Goal: Obtain resource: Obtain resource

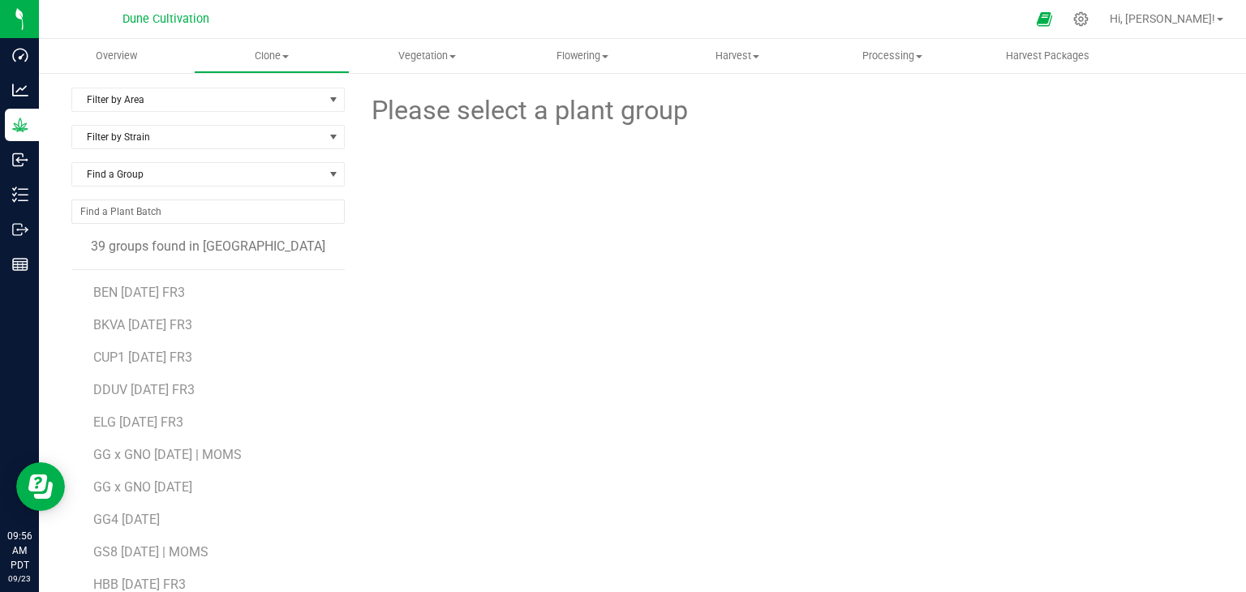
click at [853, 75] on div "Filter by Area Filter by Area All Clone Cloning - Not Specified Vegetative Filt…" at bounding box center [642, 381] width 1207 height 621
click at [1008, 62] on span "Harvest Packages" at bounding box center [1047, 56] width 127 height 15
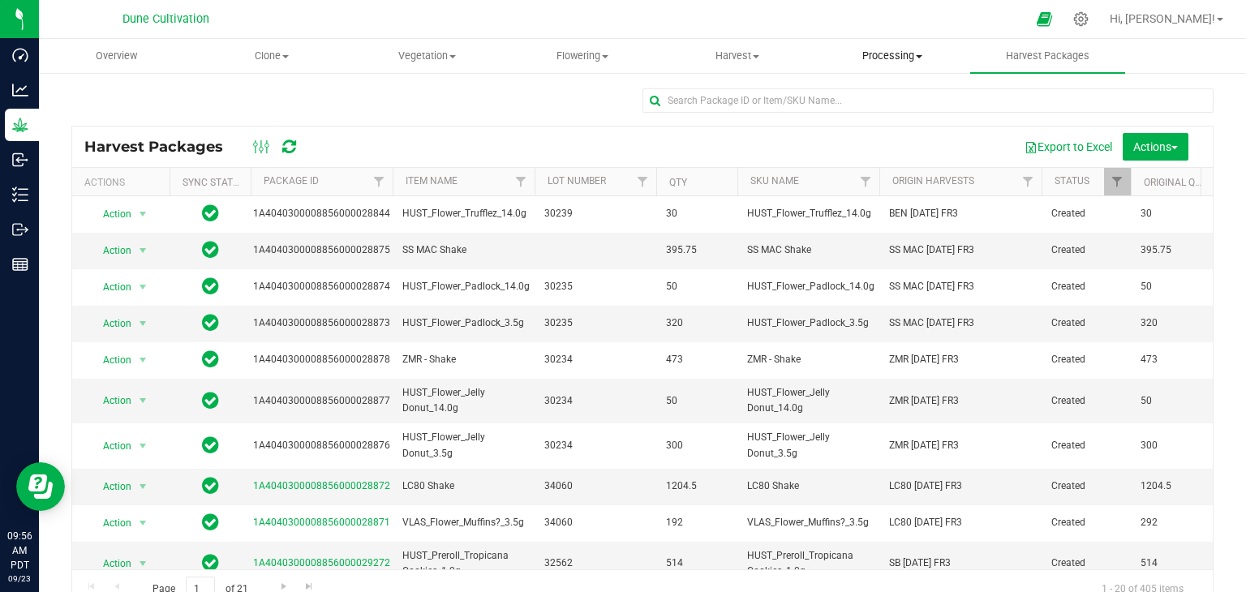
click at [874, 47] on uib-tab-heading "Processing Create package Processing harvests Processing plants Completed harve…" at bounding box center [892, 56] width 153 height 32
click at [1053, 53] on span "Harvest Packages" at bounding box center [1047, 56] width 127 height 15
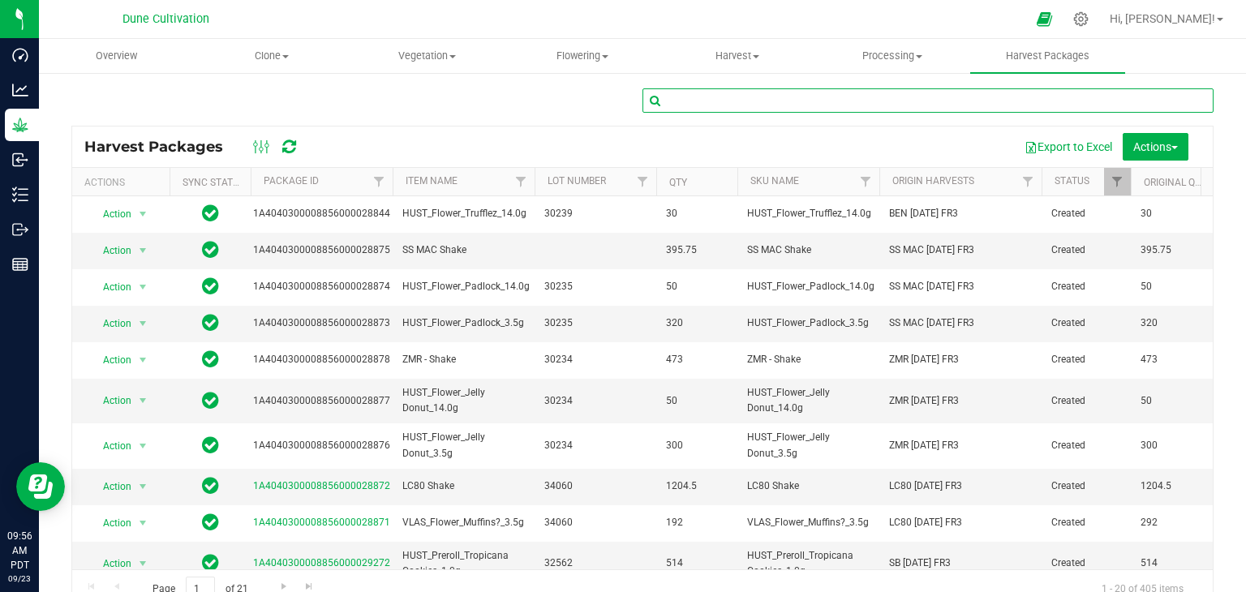
click at [824, 101] on input "text" at bounding box center [927, 100] width 571 height 24
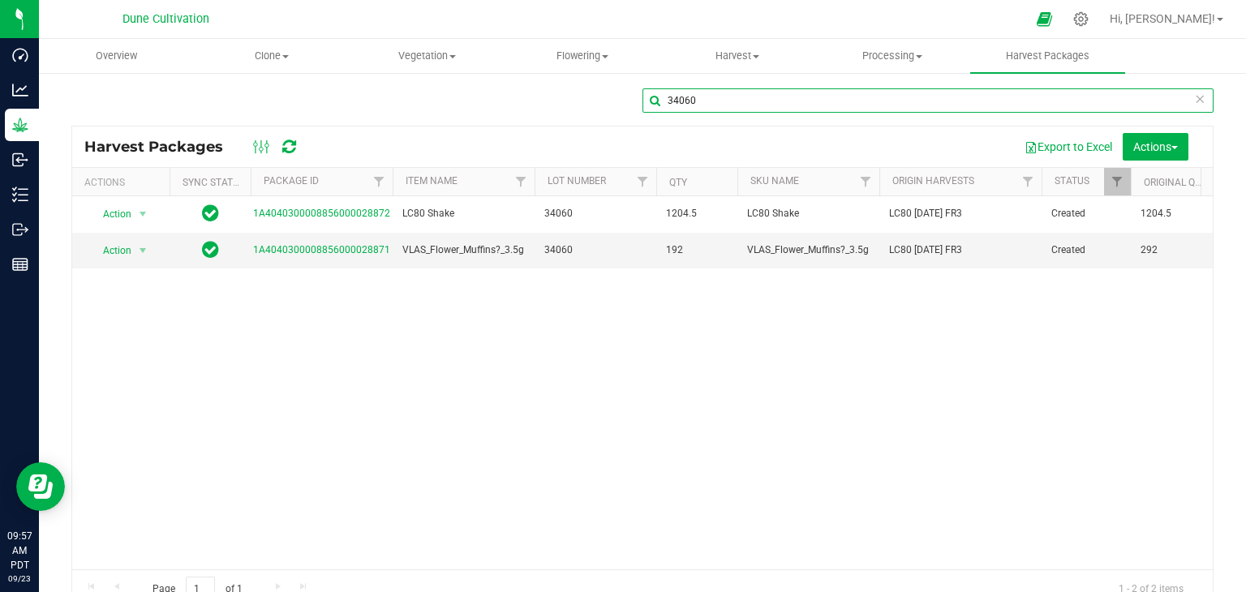
scroll to position [16, 0]
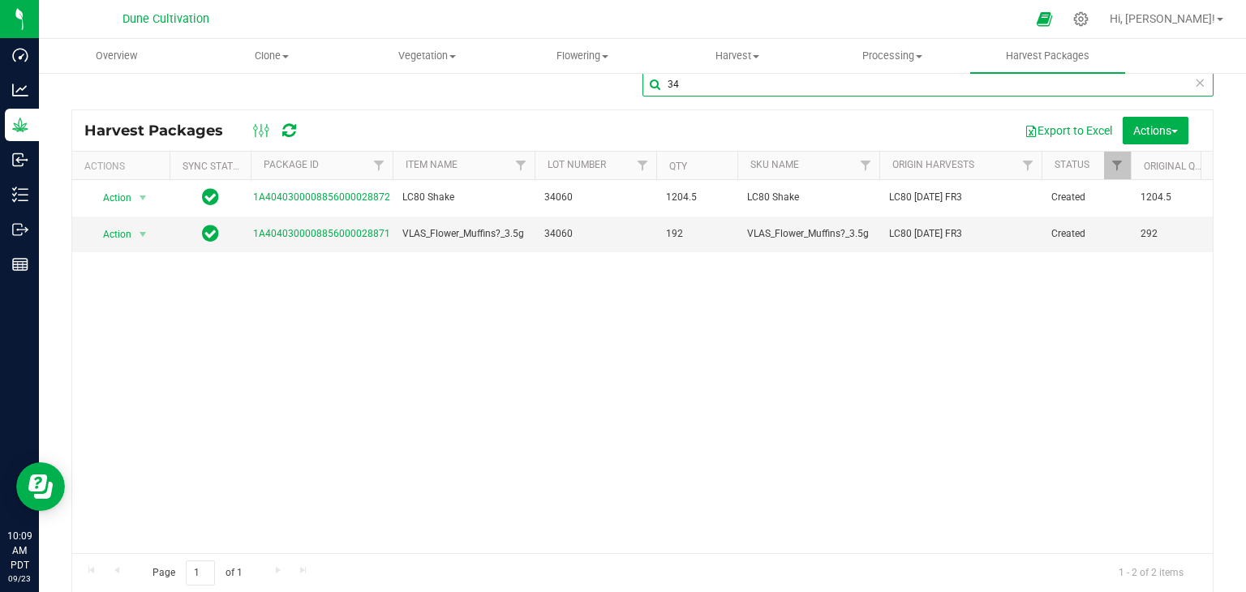
type input "3"
type input "28871"
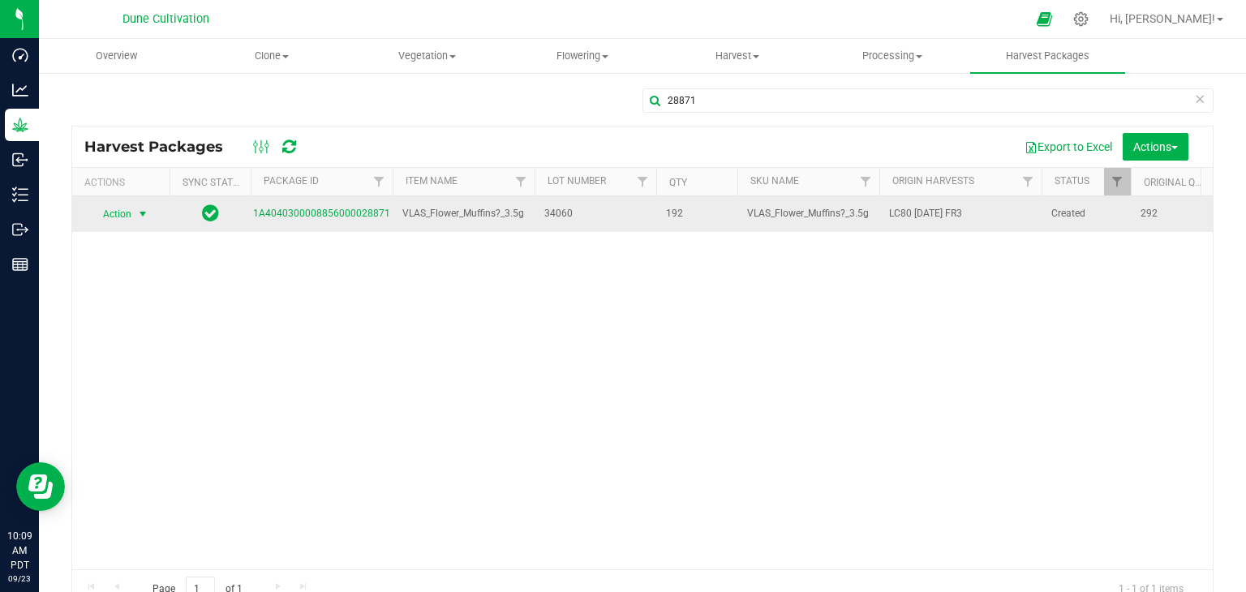
click at [148, 208] on span "select" at bounding box center [142, 214] width 13 height 13
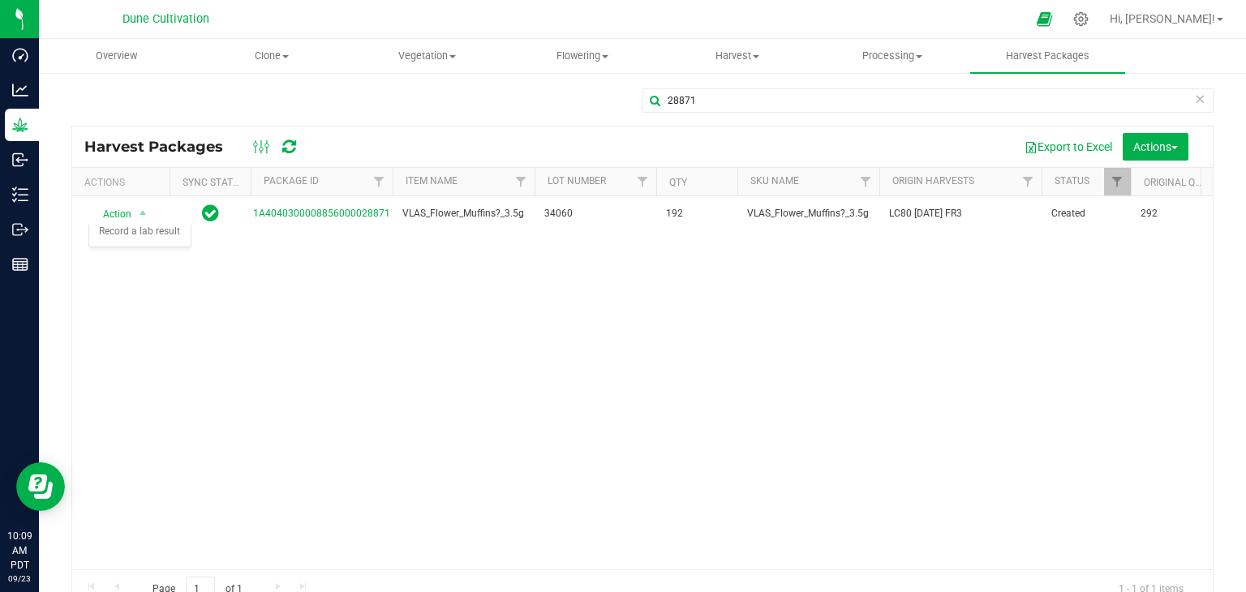
click at [328, 329] on div "Action Action Adjust qty Create lab sample Lock package Print package label Rec…" at bounding box center [642, 382] width 1141 height 373
click at [1161, 153] on span "Actions" at bounding box center [1155, 146] width 45 height 13
click at [1176, 182] on link "Original Qty" at bounding box center [1175, 182] width 62 height 11
click at [715, 320] on div "Action Action Adjust qty Create lab sample Lock package Print package label Rec…" at bounding box center [642, 382] width 1141 height 373
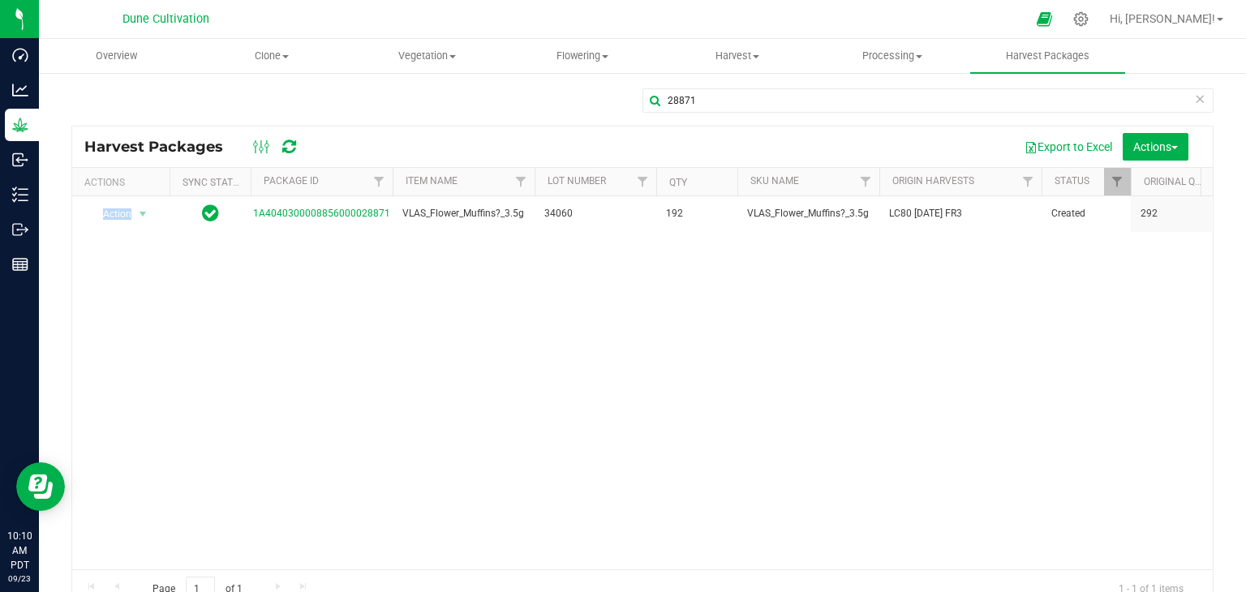
click at [715, 320] on div "Action Action Adjust qty Create lab sample Lock package Print package label Rec…" at bounding box center [642, 382] width 1141 height 373
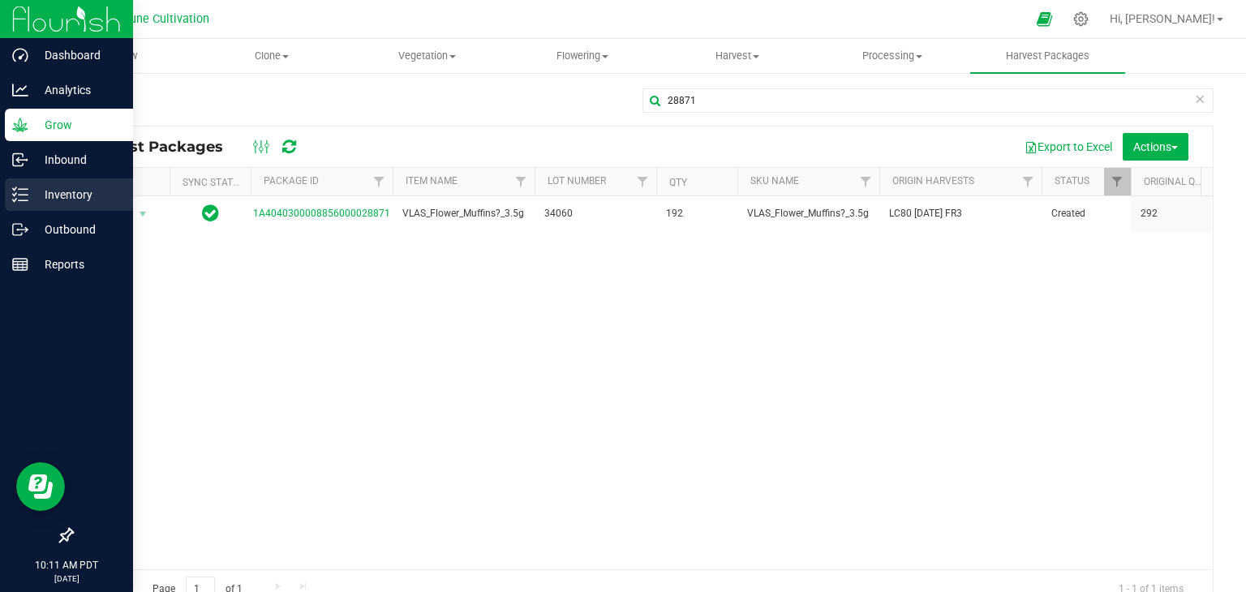
click at [73, 190] on p "Inventory" at bounding box center [76, 194] width 97 height 19
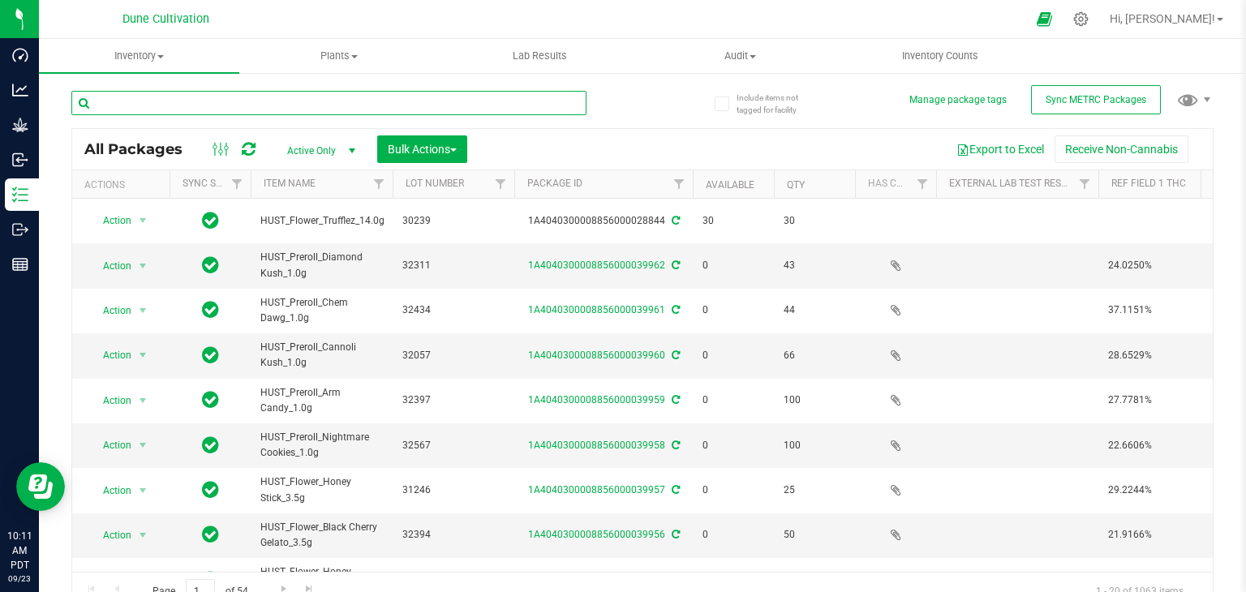
click at [238, 92] on input "text" at bounding box center [328, 103] width 515 height 24
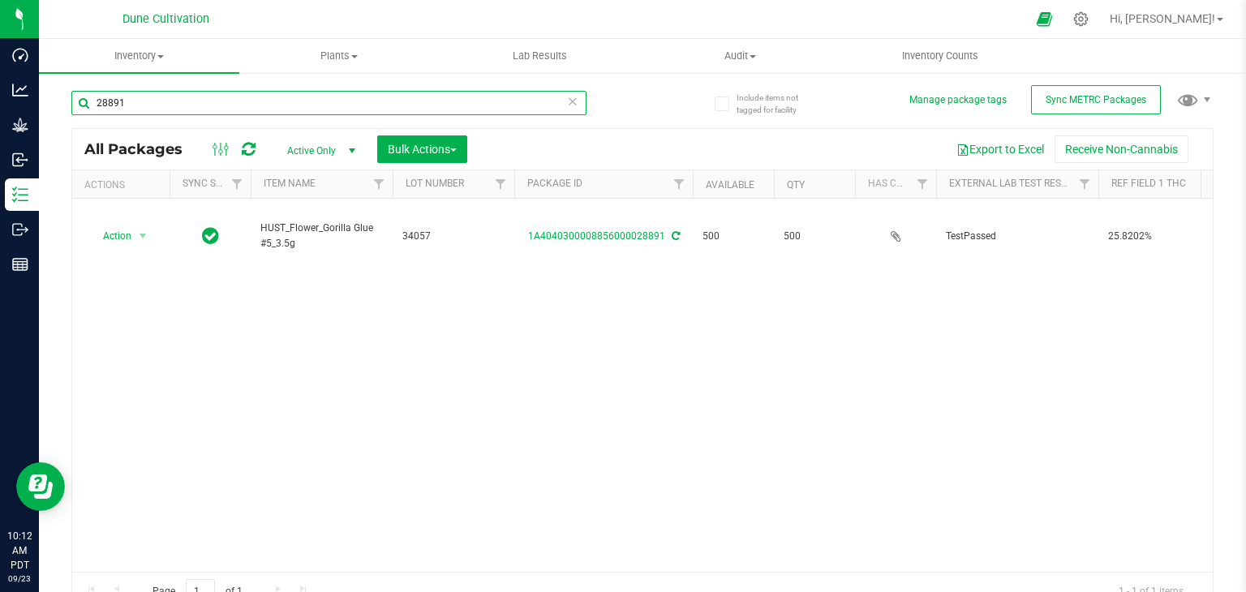
click at [117, 101] on input "28891" at bounding box center [328, 103] width 515 height 24
type input "28871"
click at [343, 147] on span "select" at bounding box center [352, 151] width 20 height 23
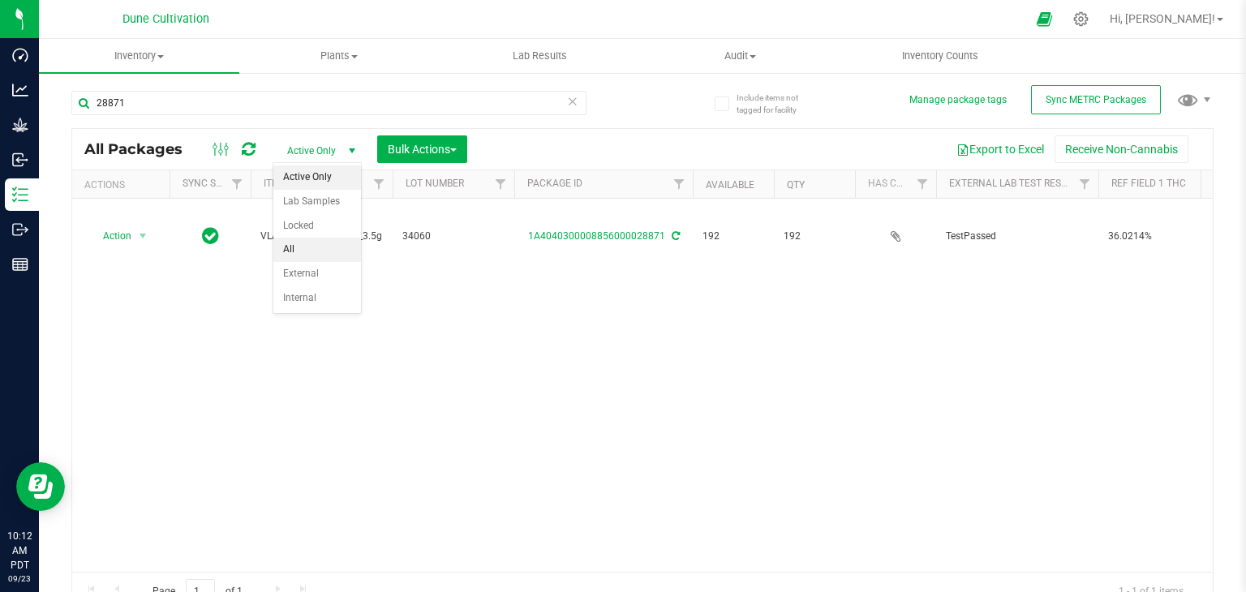
click at [320, 243] on li "All" at bounding box center [317, 250] width 88 height 24
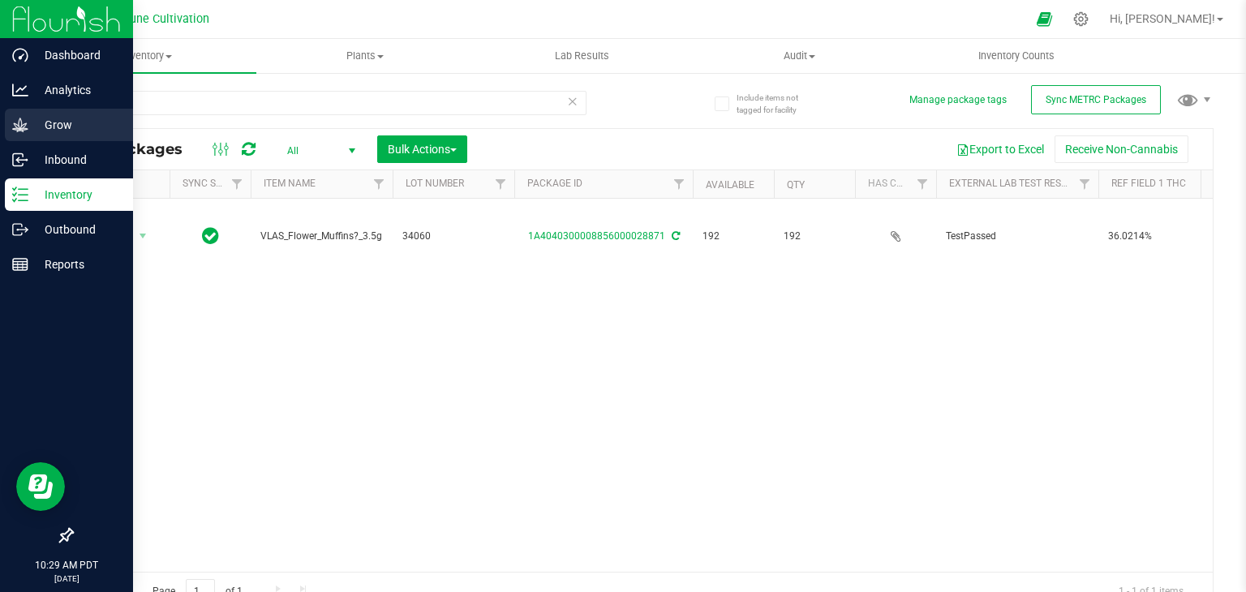
click at [52, 119] on p "Grow" at bounding box center [76, 124] width 97 height 19
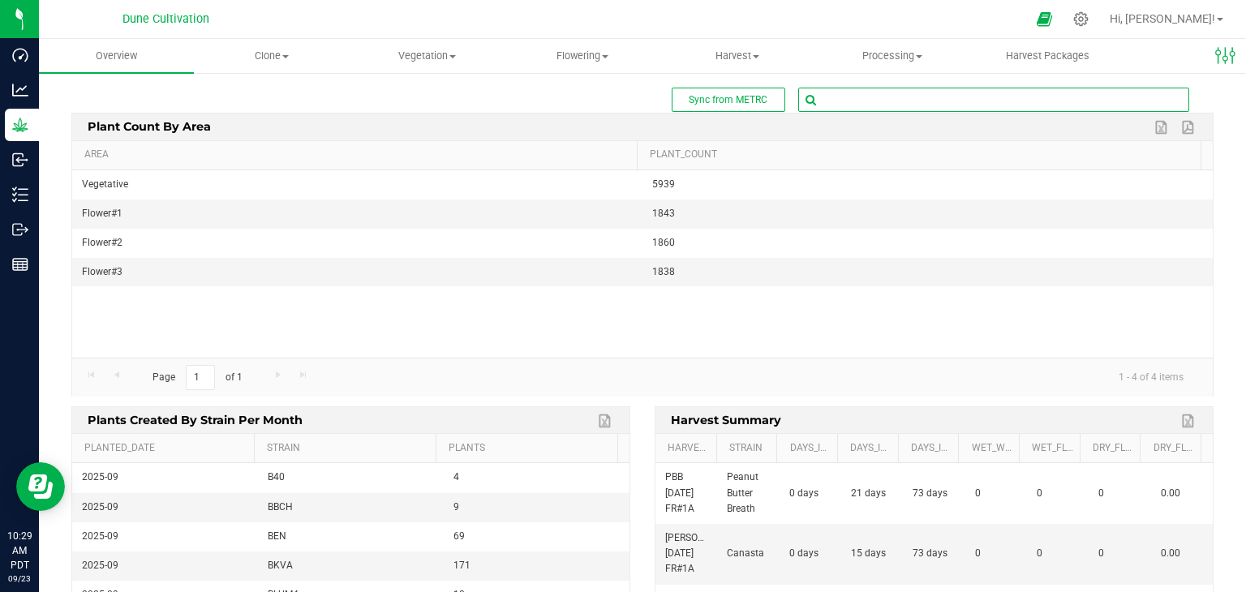
click at [862, 98] on input "text" at bounding box center [993, 99] width 389 height 23
click at [423, 49] on span "Vegetation" at bounding box center [426, 56] width 153 height 15
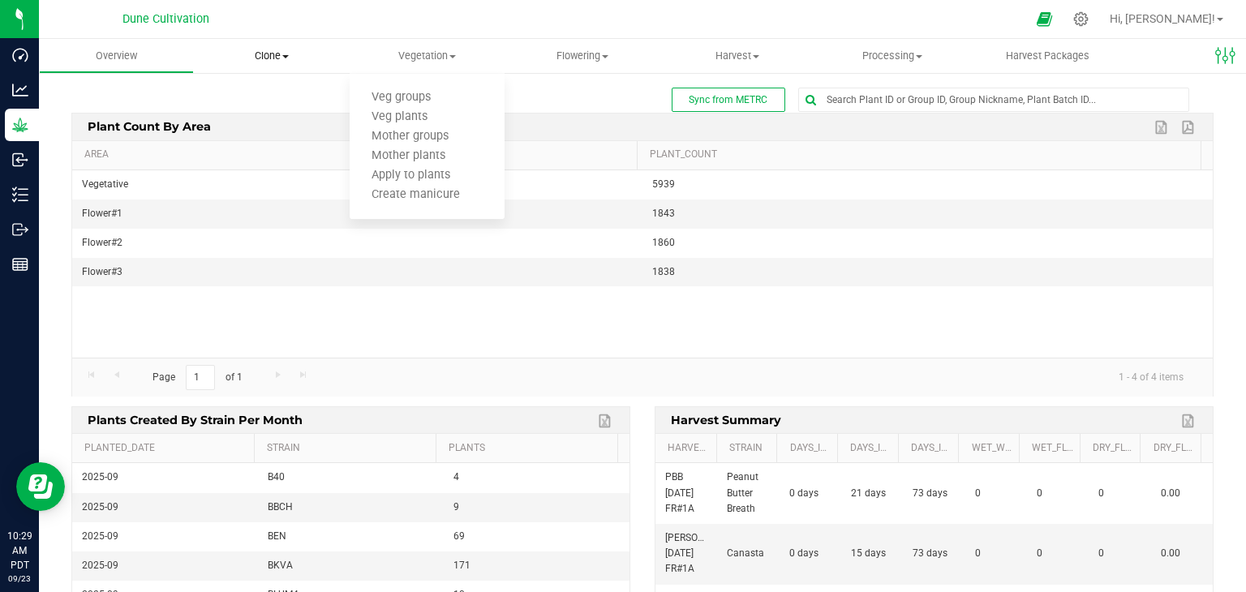
click at [263, 69] on uib-tab-heading "Clone Create plants Cloning groups Cloning plant batches Apply to plants" at bounding box center [271, 56] width 153 height 32
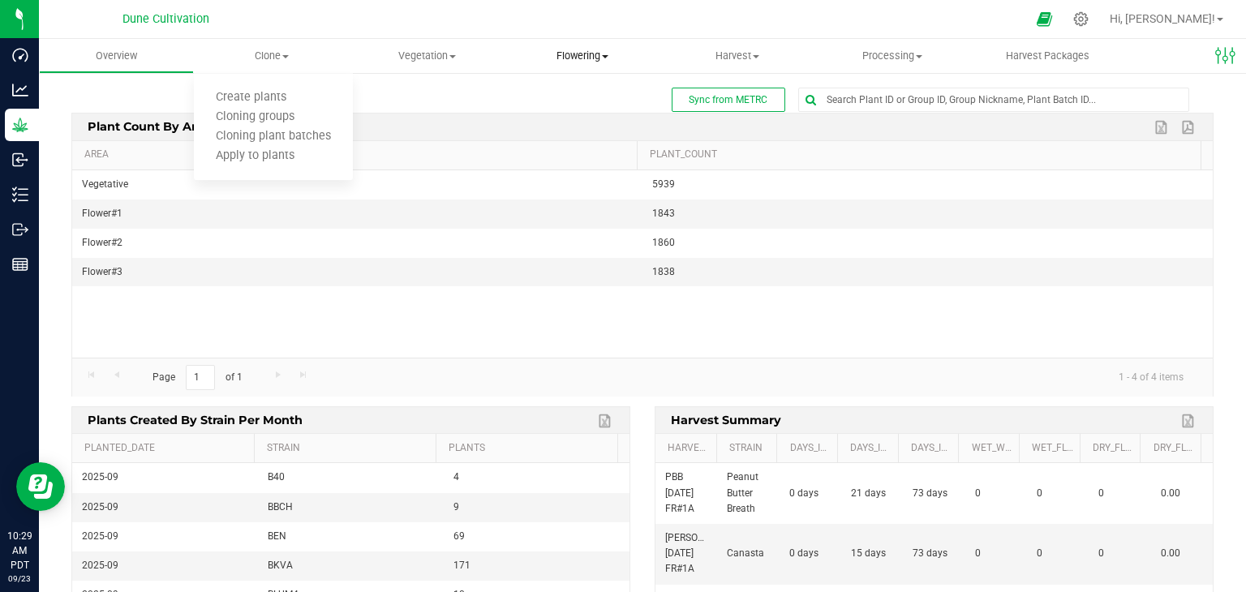
click at [567, 49] on span "Flowering" at bounding box center [581, 56] width 153 height 15
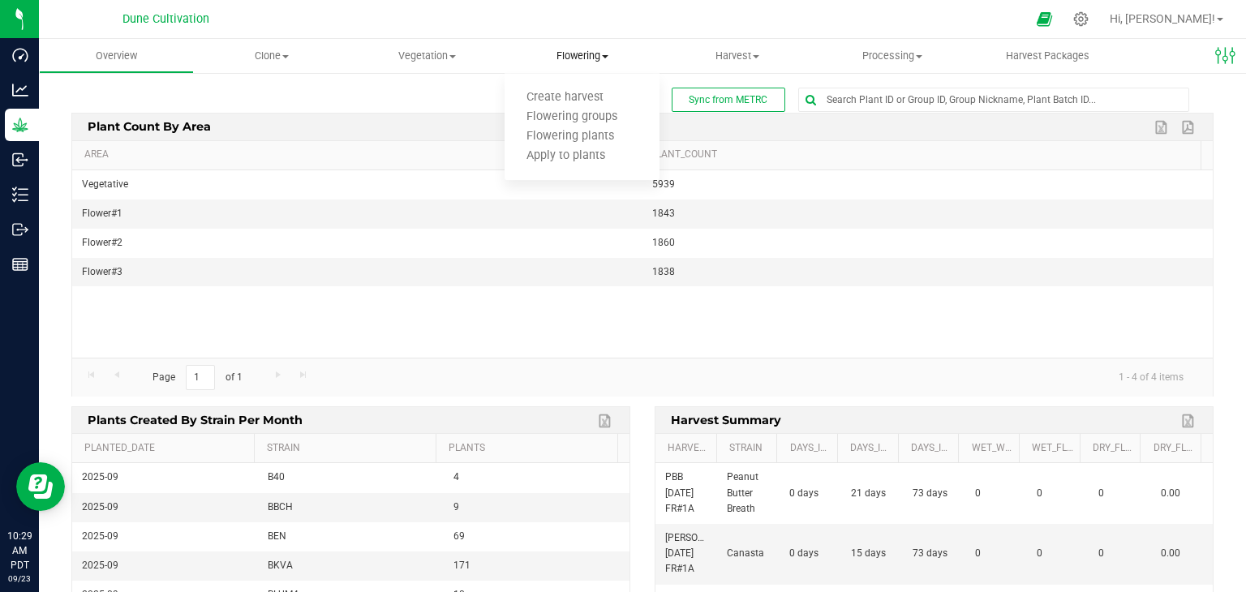
click at [582, 39] on uib-tab-heading "Flowering Create harvest Flowering groups Flowering plants Apply to plants" at bounding box center [582, 56] width 155 height 34
click at [581, 44] on uib-tab-heading "Flowering Create harvest Flowering groups Flowering plants Apply to plants" at bounding box center [582, 56] width 155 height 34
click at [574, 134] on span "Flowering plants" at bounding box center [570, 137] width 131 height 14
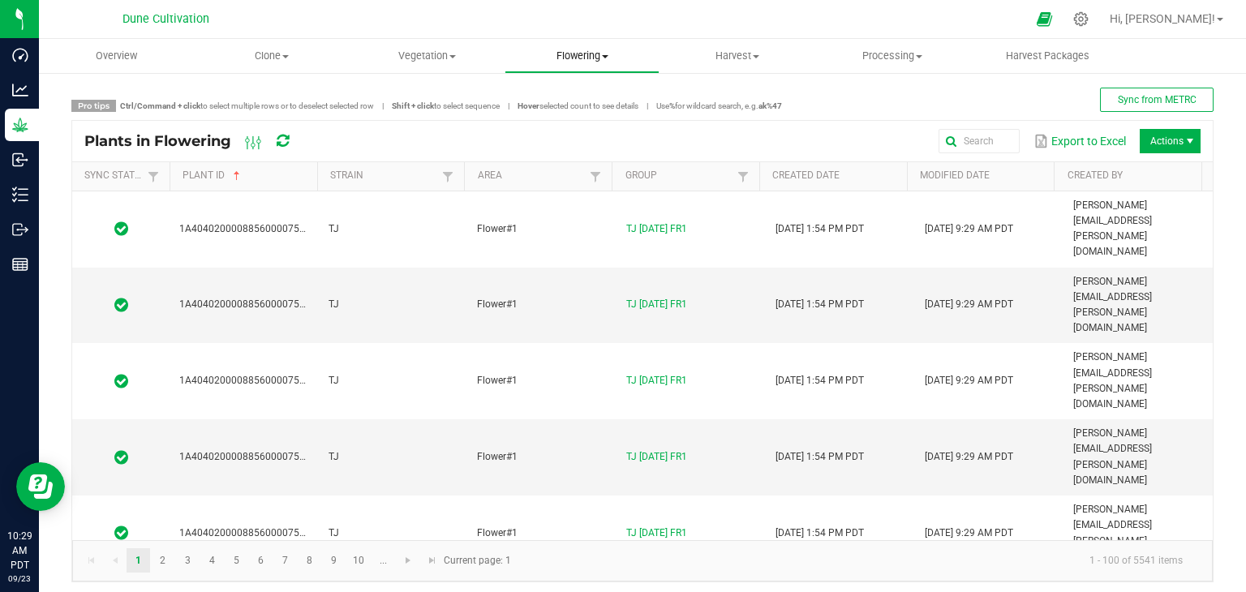
click at [602, 54] on span "Flowering" at bounding box center [581, 56] width 153 height 15
click at [585, 122] on span "Flowering groups" at bounding box center [572, 117] width 135 height 14
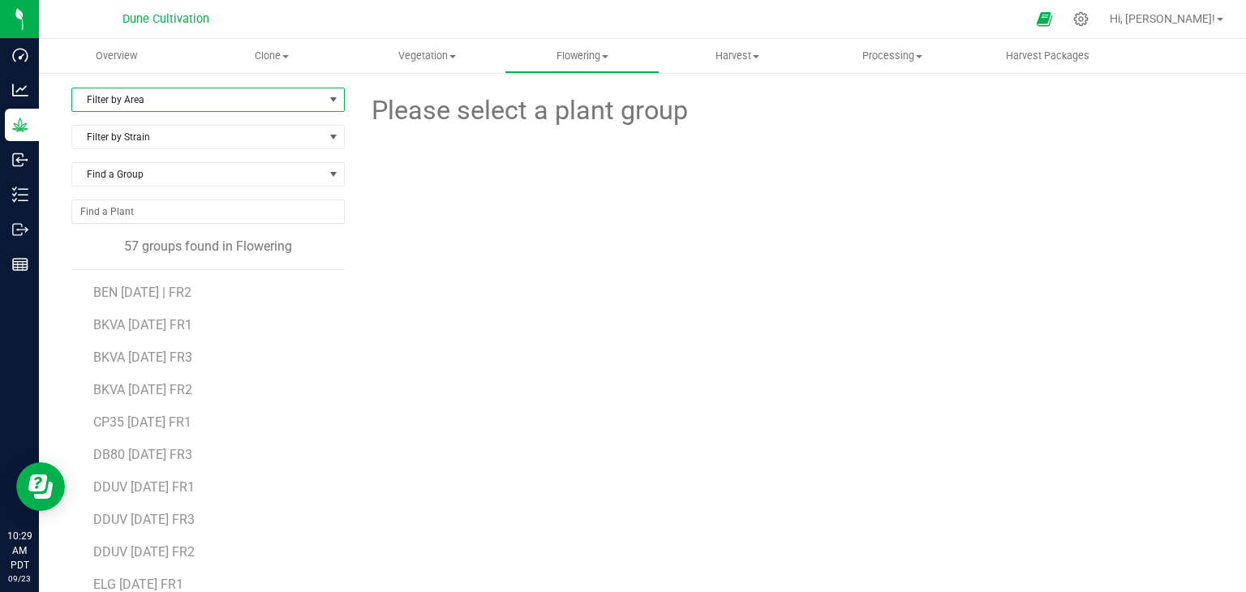
click at [145, 101] on span "Filter by Area" at bounding box center [197, 99] width 251 height 23
click at [178, 157] on li "Flower#1" at bounding box center [206, 152] width 269 height 24
click at [178, 286] on span "BKVA [DATE] FR1" at bounding box center [143, 292] width 100 height 15
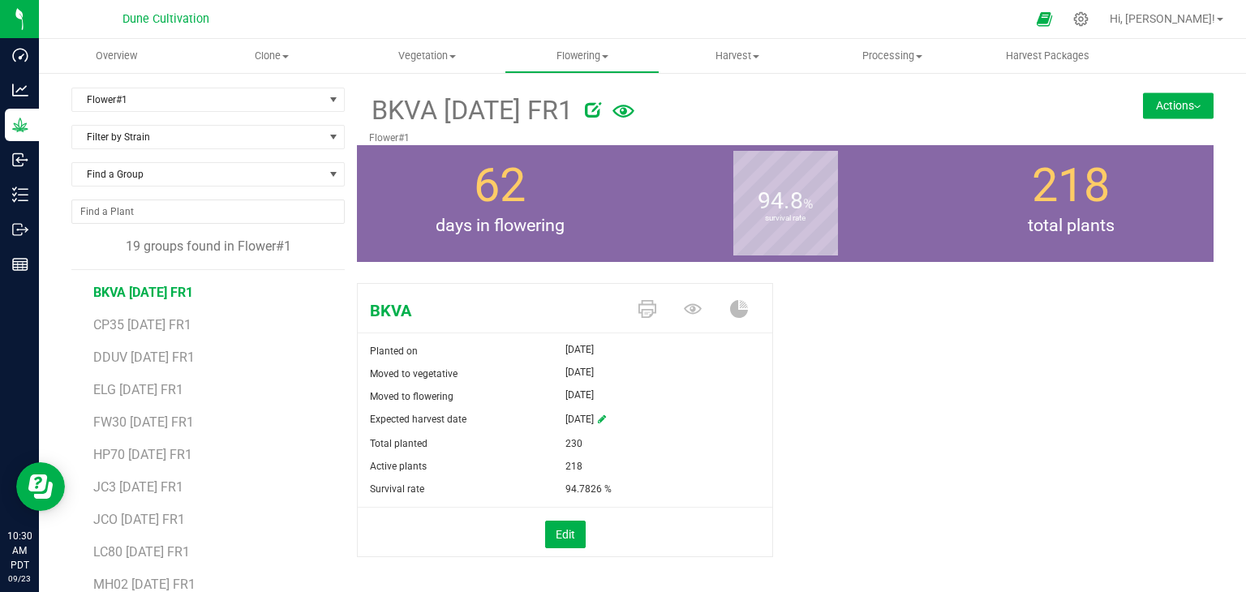
click at [1170, 122] on div "BKVA [DATE] FR1 Flower#1 Actions Move group Split group" at bounding box center [785, 117] width 857 height 58
click at [1185, 97] on button "Actions" at bounding box center [1178, 105] width 71 height 26
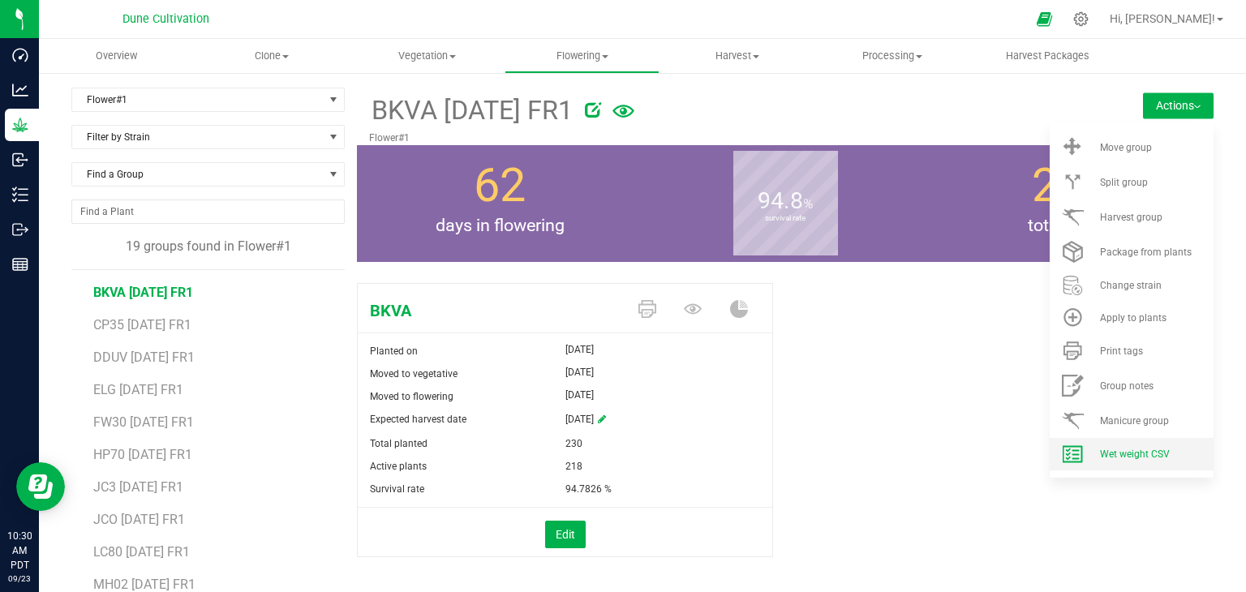
click at [1125, 458] on span "Wet weight CSV" at bounding box center [1135, 454] width 70 height 11
click at [798, 112] on div at bounding box center [828, 107] width 486 height 32
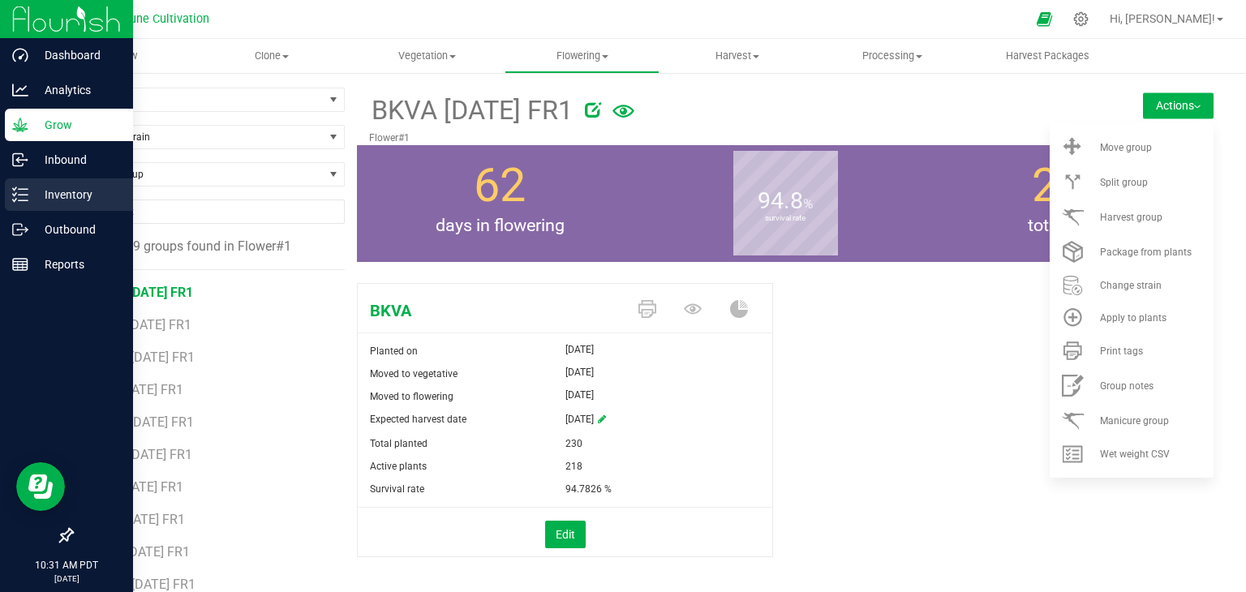
click at [78, 199] on p "Inventory" at bounding box center [76, 194] width 97 height 19
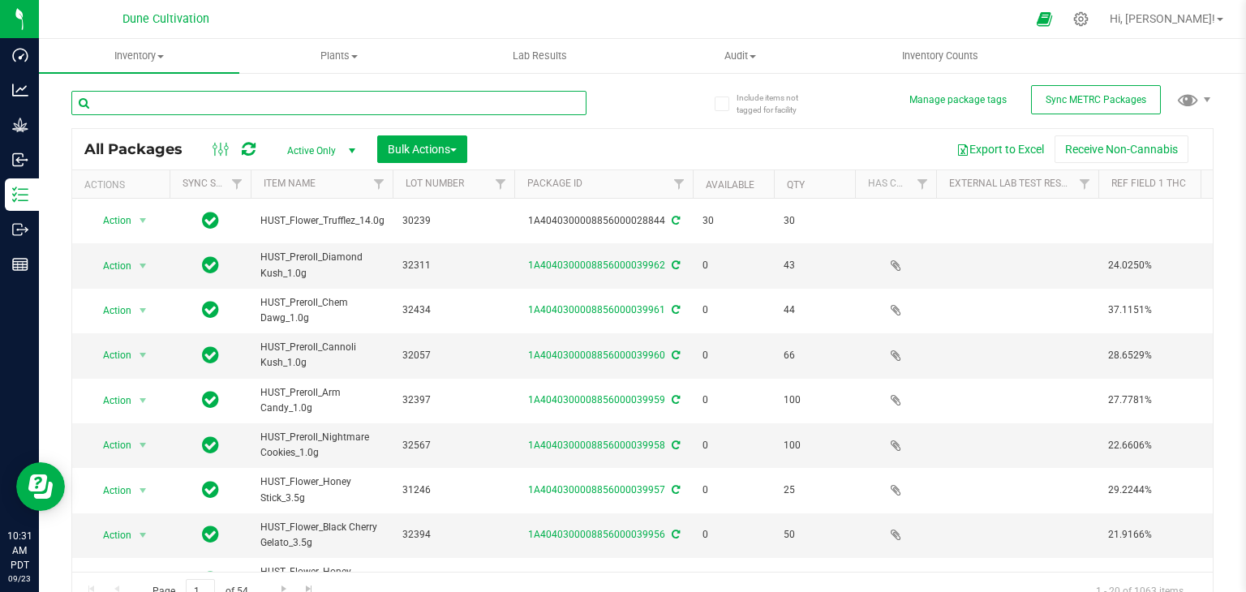
click at [178, 108] on input "text" at bounding box center [328, 103] width 515 height 24
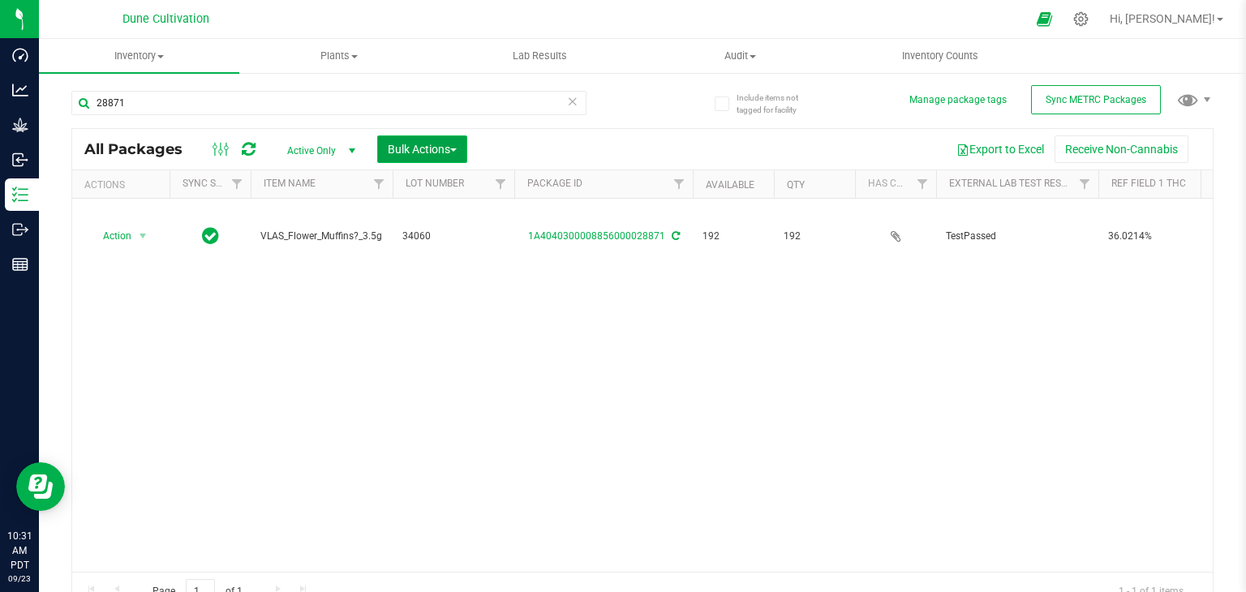
click at [439, 147] on span "Bulk Actions" at bounding box center [422, 149] width 69 height 13
click at [504, 145] on div "Export to Excel Receive Non-Cannabis" at bounding box center [839, 149] width 721 height 28
click at [563, 291] on div "Action Action Adjust qty Create package Edit attributes Global inventory Locate…" at bounding box center [642, 385] width 1141 height 373
click at [626, 322] on div "Action Action Adjust qty Create package Edit attributes Global inventory Locate…" at bounding box center [642, 385] width 1141 height 373
click at [753, 365] on div "Action Action Adjust qty Create package Edit attributes Global inventory Locate…" at bounding box center [642, 385] width 1141 height 373
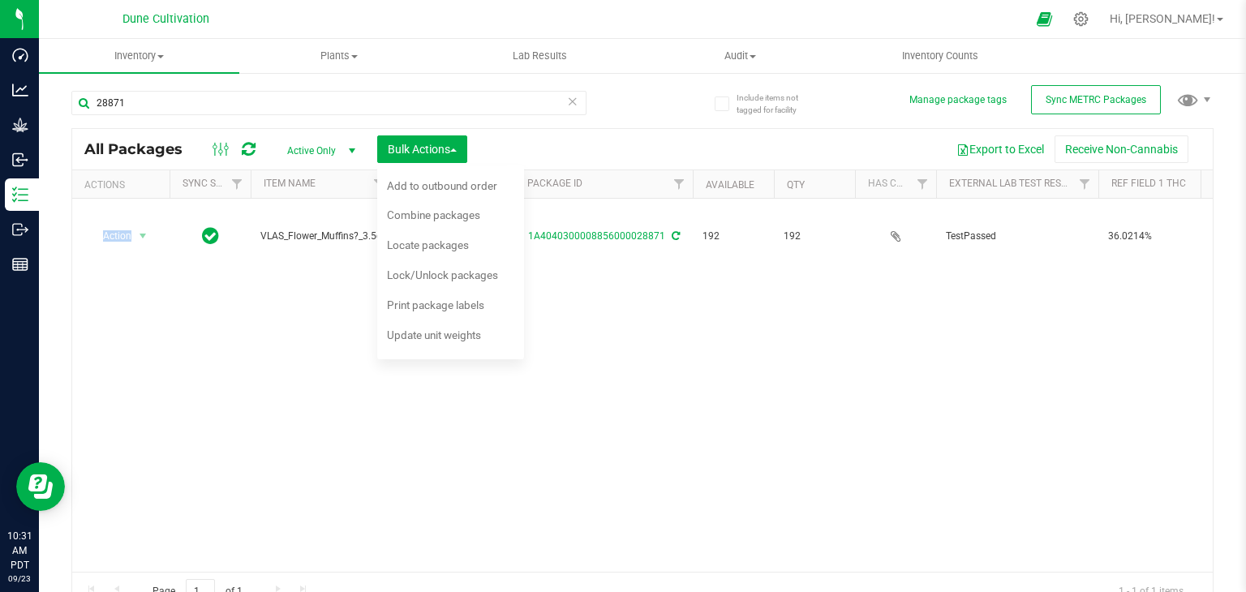
click at [753, 365] on div "Action Action Adjust qty Create package Edit attributes Global inventory Locate…" at bounding box center [642, 385] width 1141 height 373
click at [730, 150] on div "Export to Excel Receive Non-Cannabis" at bounding box center [839, 149] width 721 height 28
click at [461, 147] on button "Bulk Actions" at bounding box center [422, 149] width 90 height 28
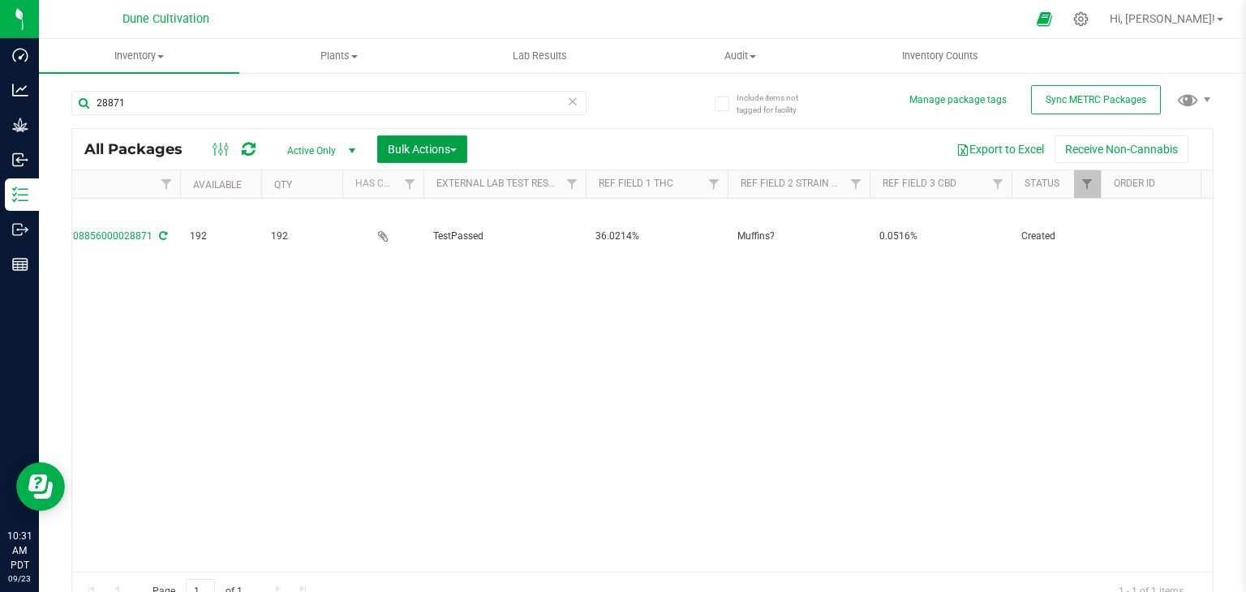
scroll to position [0, 544]
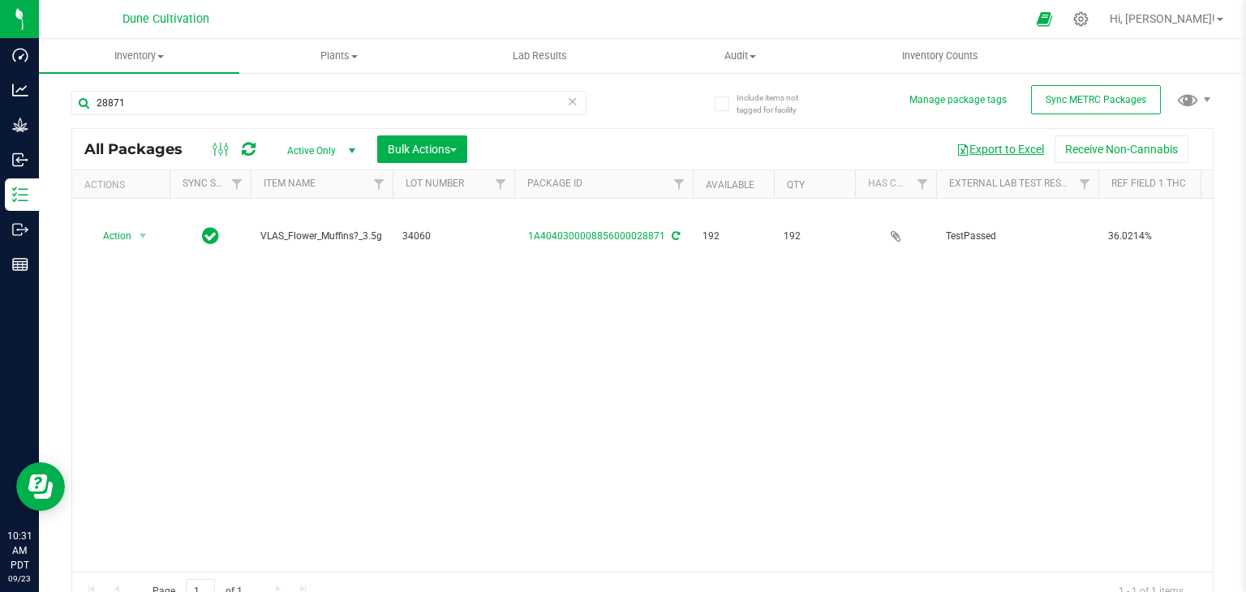
click at [979, 145] on button "Export to Excel" at bounding box center [1000, 149] width 109 height 28
click at [174, 107] on input "28871" at bounding box center [328, 103] width 515 height 24
type input "2"
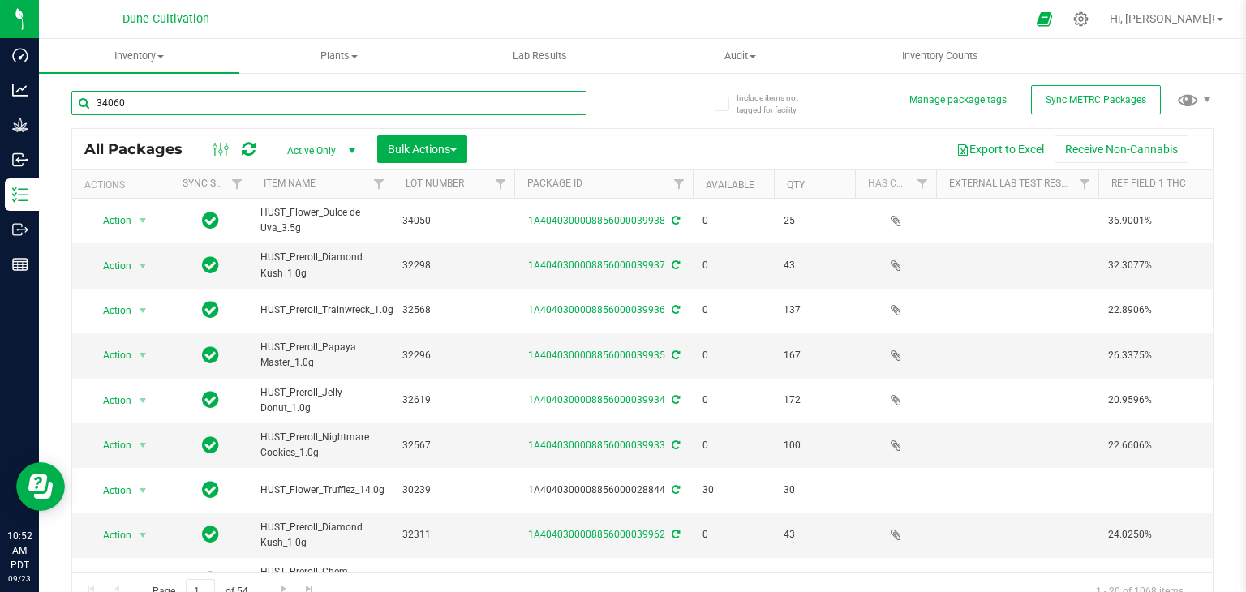
type input "34060"
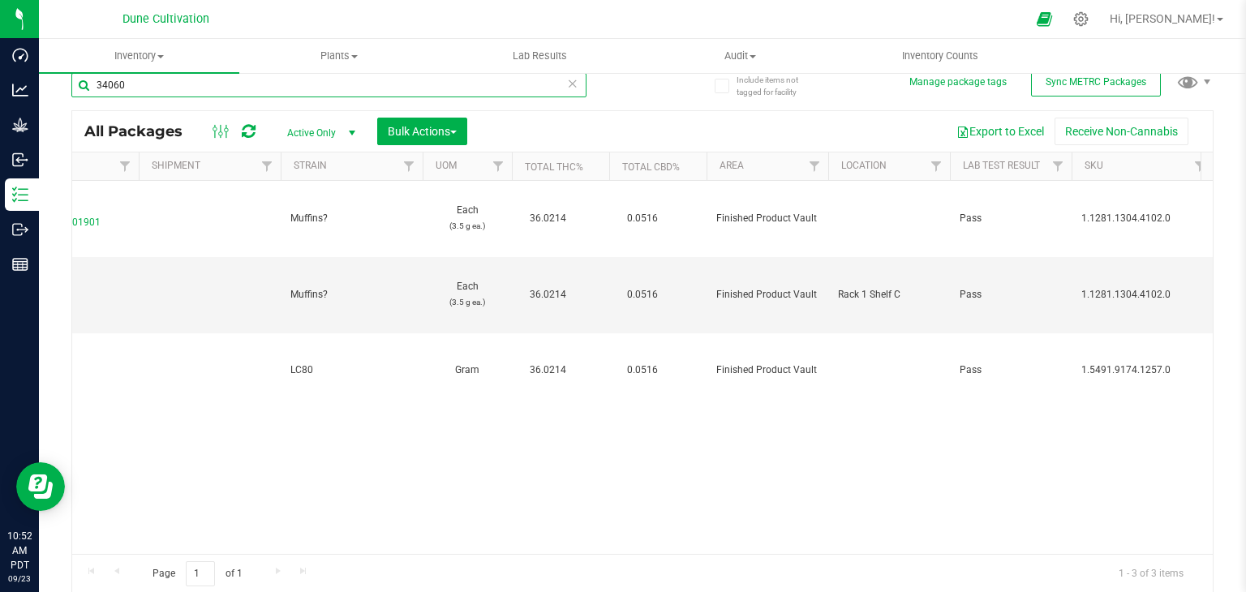
scroll to position [0, 1629]
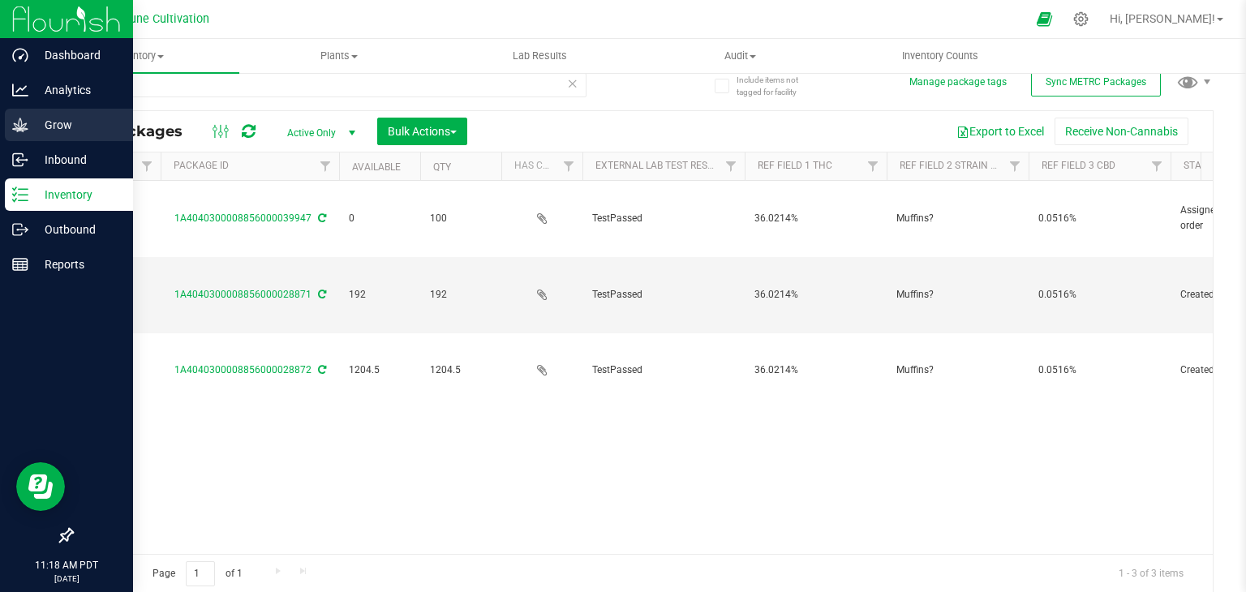
click at [73, 122] on p "Grow" at bounding box center [76, 124] width 97 height 19
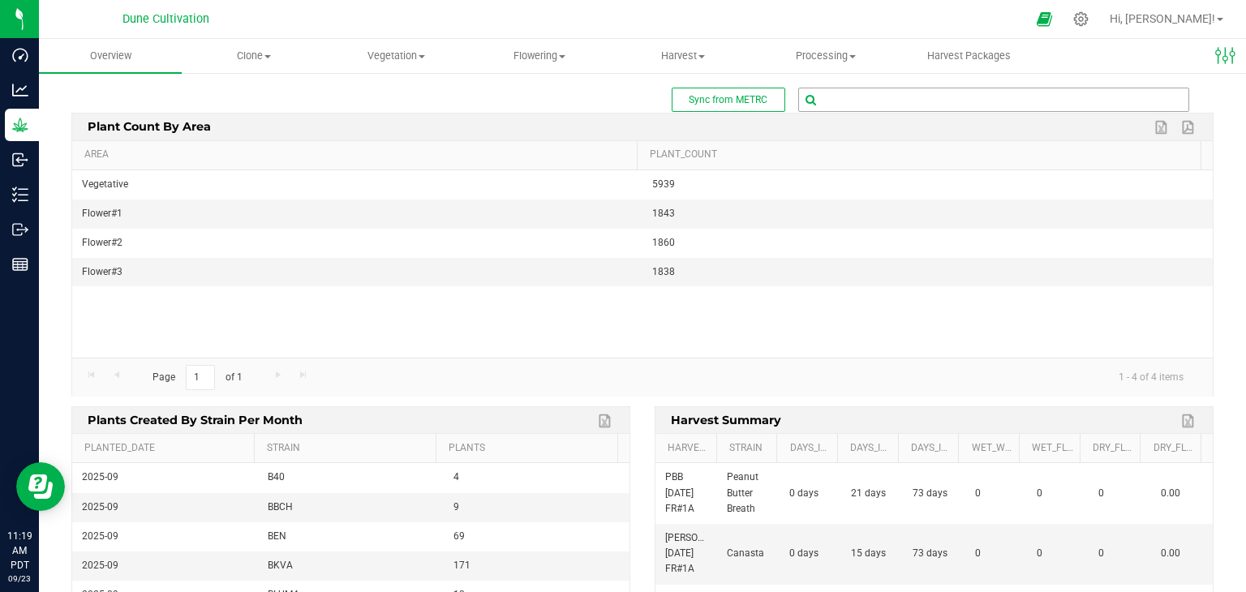
click at [860, 101] on input "text" at bounding box center [993, 99] width 389 height 23
click at [561, 55] on span at bounding box center [562, 56] width 6 height 3
click at [531, 113] on span "Flowering groups" at bounding box center [535, 117] width 135 height 14
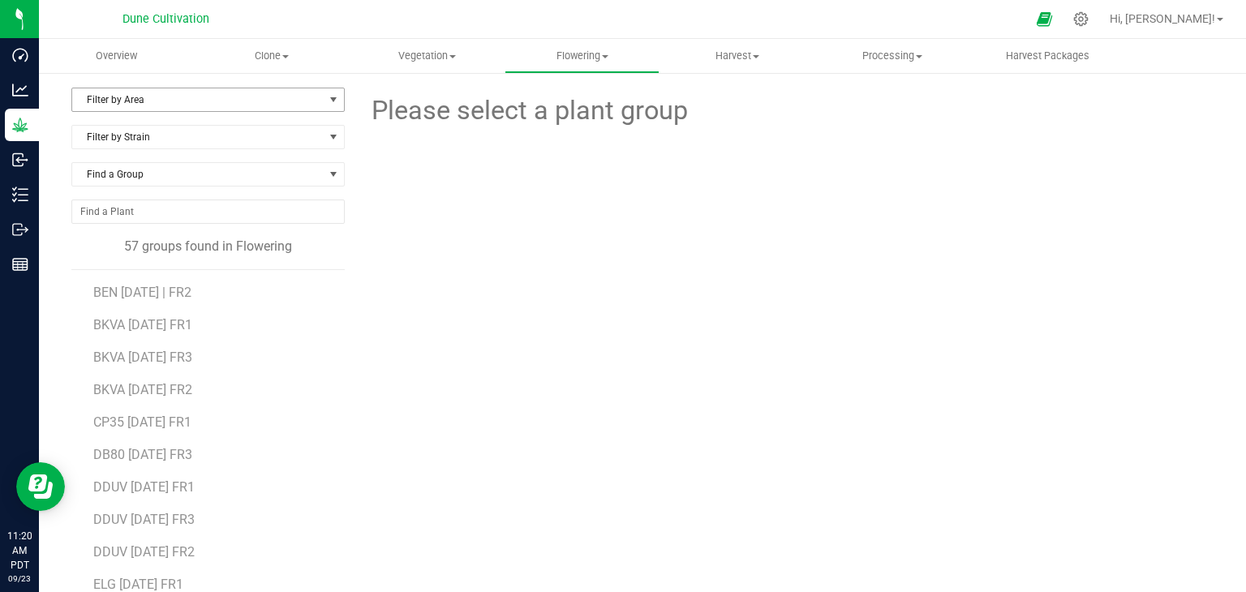
click at [201, 97] on span "Filter by Area" at bounding box center [197, 99] width 251 height 23
click at [174, 153] on li "Flower#1" at bounding box center [206, 152] width 269 height 24
click at [167, 286] on span "BKVA [DATE] FR1" at bounding box center [143, 292] width 100 height 15
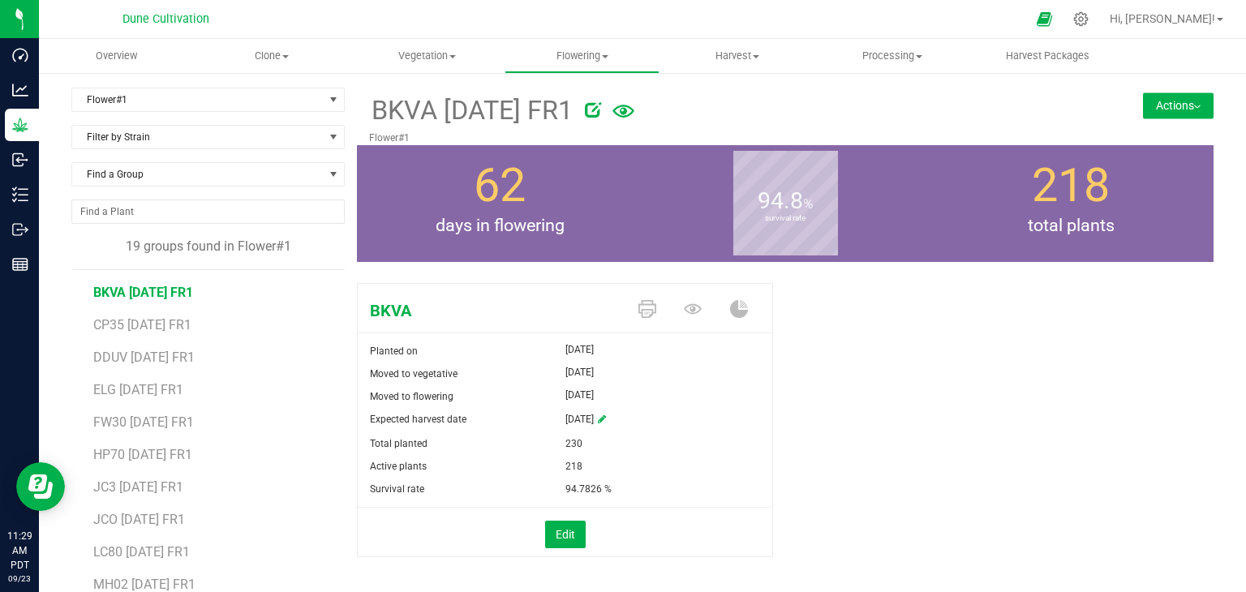
click at [1171, 121] on div "BKVA [DATE] FR1 Flower#1 Actions Move group Split group" at bounding box center [785, 117] width 857 height 58
click at [1170, 119] on div "BKVA [DATE] FR1 Flower#1 Actions Move group Split group" at bounding box center [785, 117] width 857 height 58
click at [1171, 111] on button "Actions" at bounding box center [1178, 105] width 71 height 26
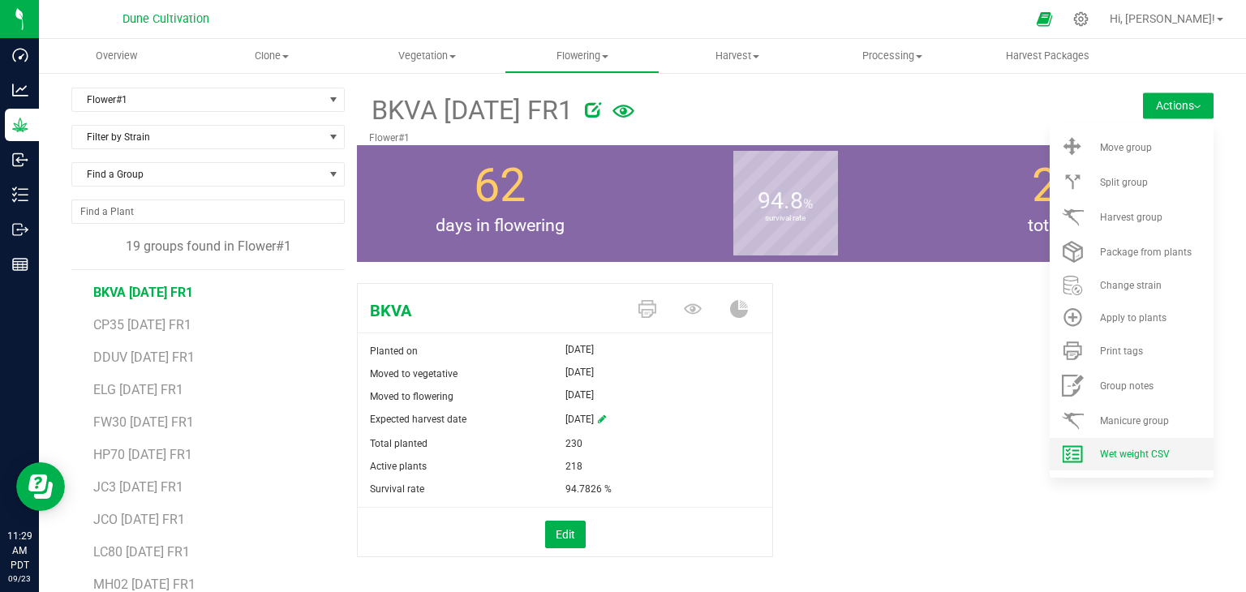
click at [1131, 452] on span "Wet weight CSV" at bounding box center [1135, 454] width 70 height 11
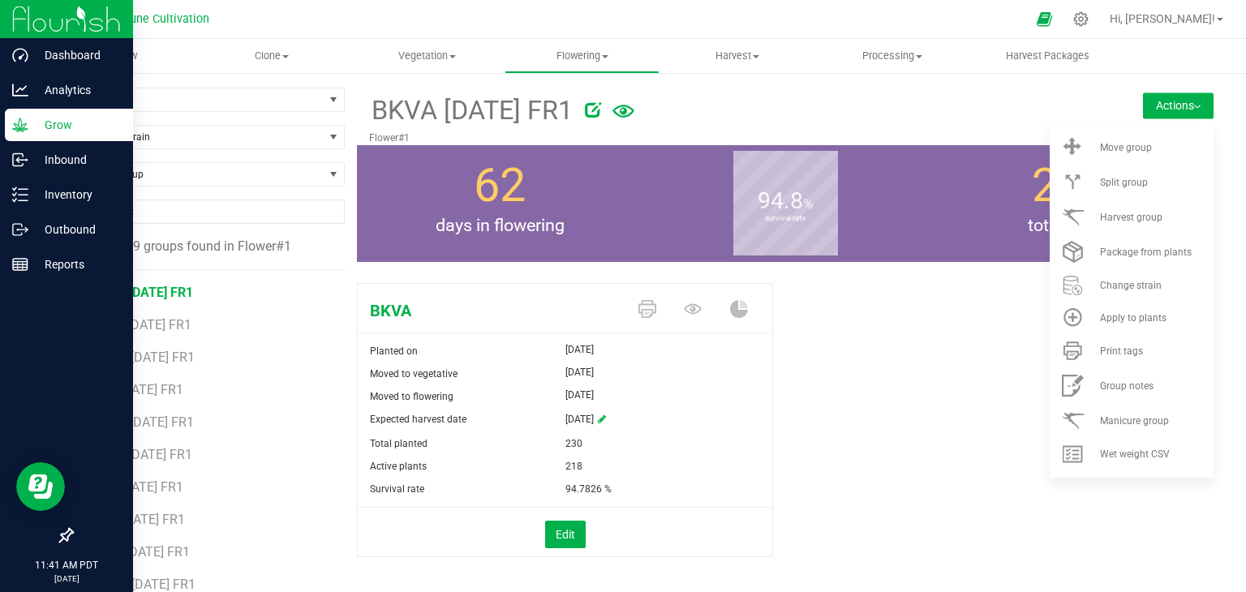
click at [75, 124] on p "Grow" at bounding box center [76, 124] width 97 height 19
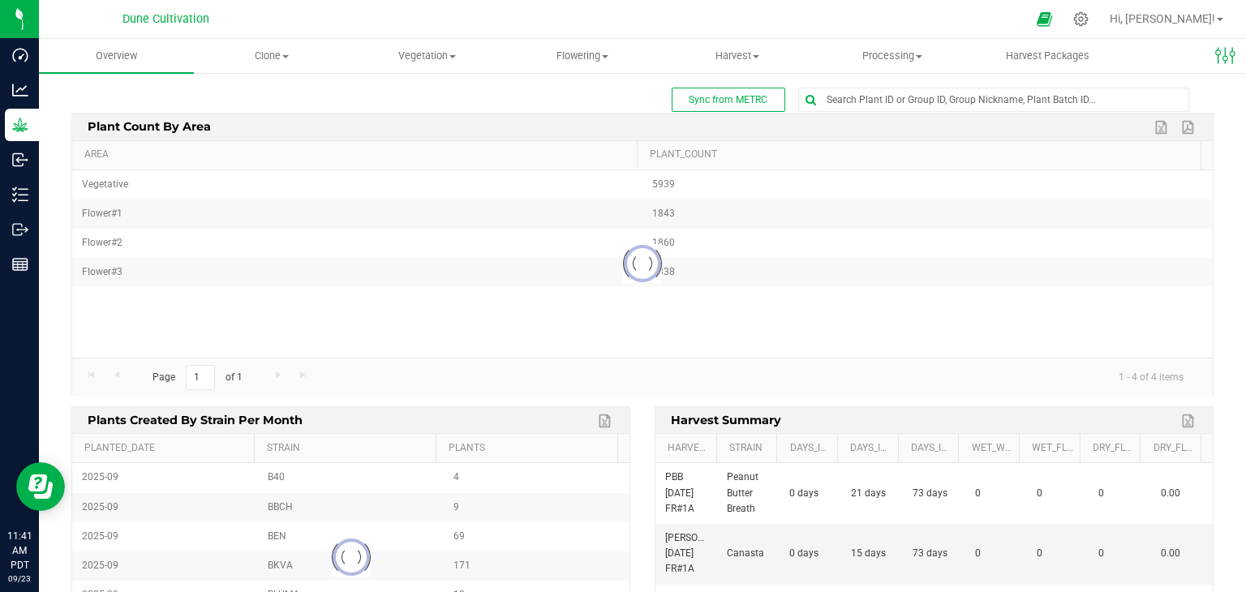
click at [951, 118] on div "Plant count by area Export to Excel Export to PDF" at bounding box center [642, 127] width 1165 height 27
click at [948, 107] on input "text" at bounding box center [993, 99] width 389 height 23
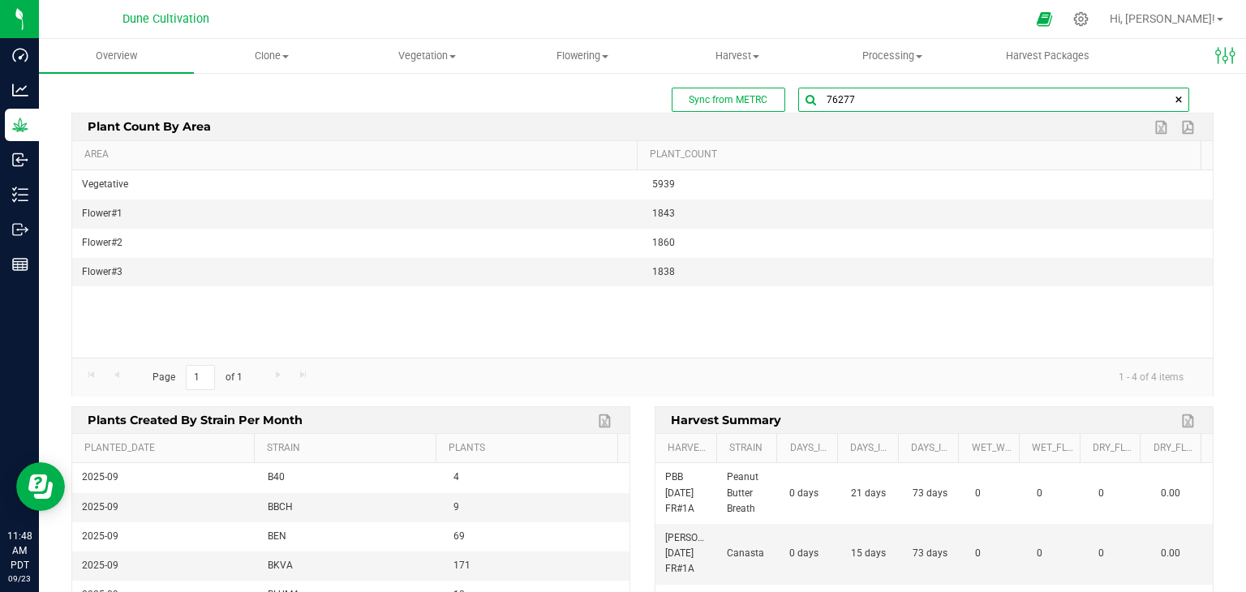
click at [869, 100] on input "76277" at bounding box center [993, 99] width 389 height 23
type input "76347"
click at [857, 137] on span "1A4040200008856000076347 ( plant - Flowering )" at bounding box center [912, 128] width 222 height 21
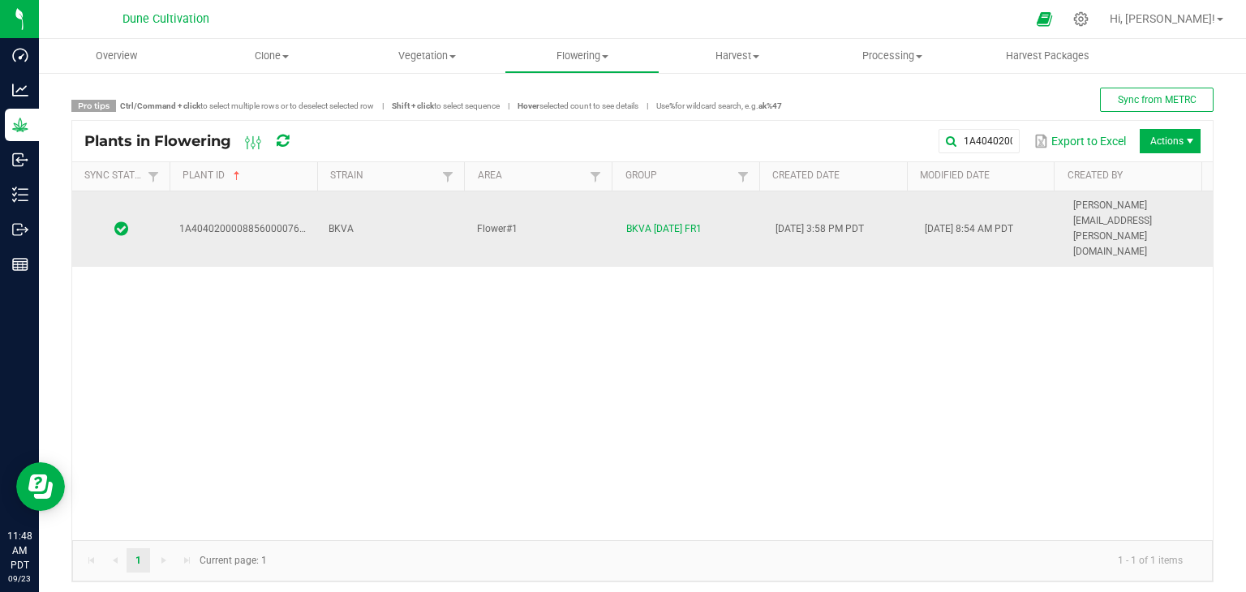
click at [1023, 211] on td "[DATE] 8:54 AM PDT" at bounding box center [989, 228] width 149 height 75
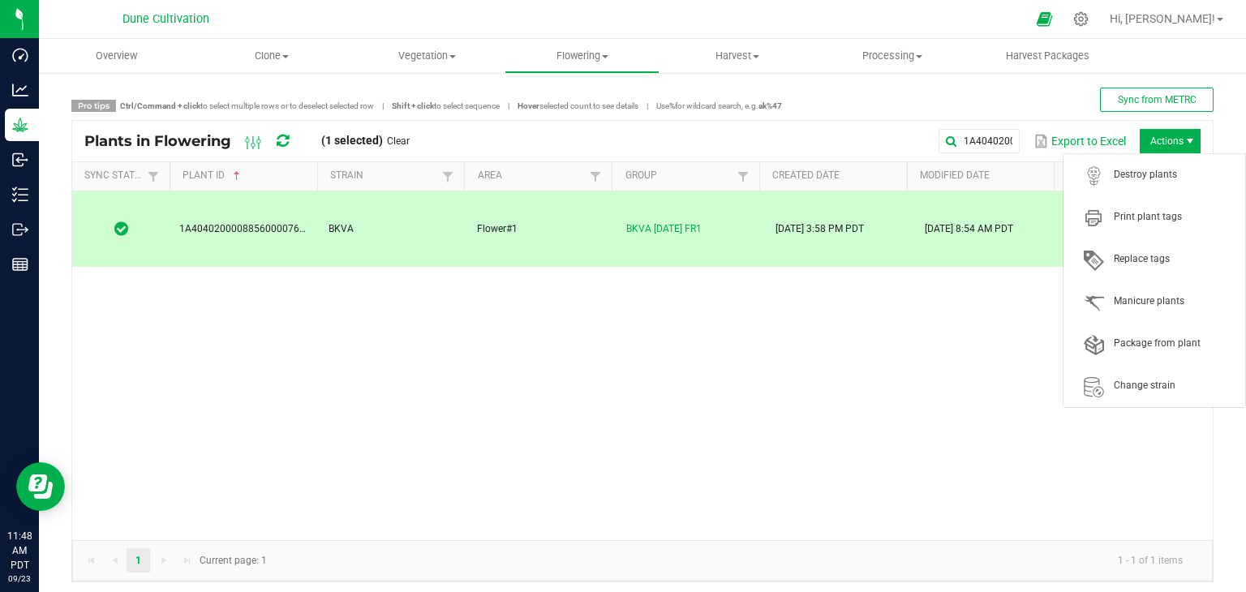
click at [1166, 147] on span "Actions" at bounding box center [1170, 141] width 61 height 24
click at [1137, 159] on span "Destroy plants" at bounding box center [1154, 175] width 162 height 32
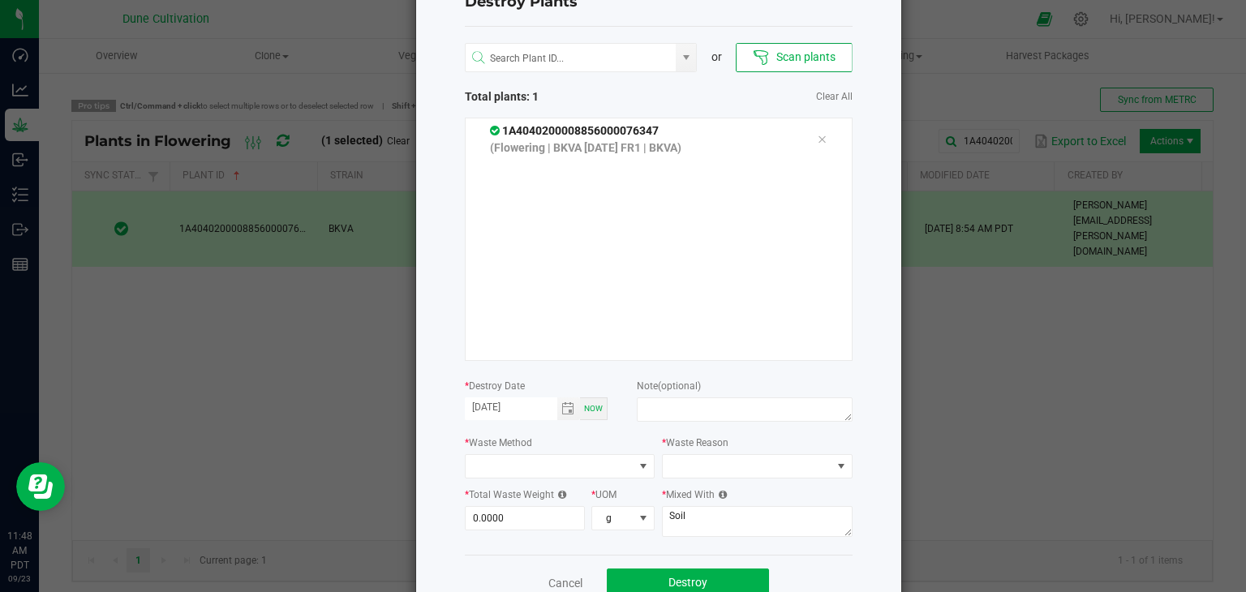
scroll to position [103, 0]
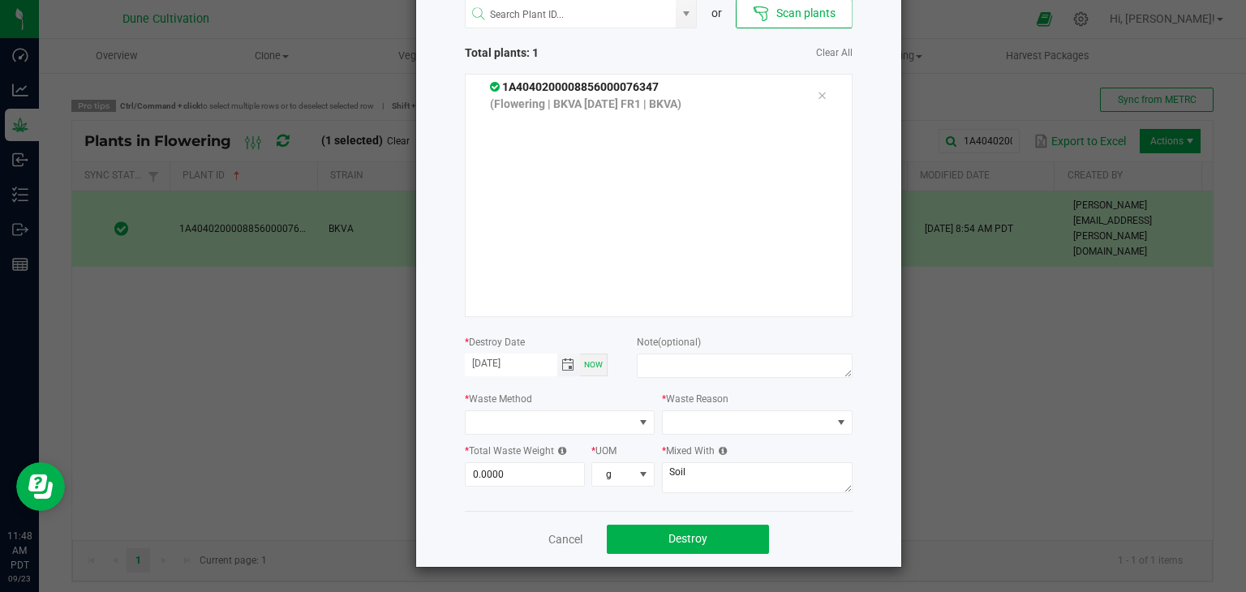
click at [561, 360] on span "Toggle calendar" at bounding box center [567, 365] width 13 height 13
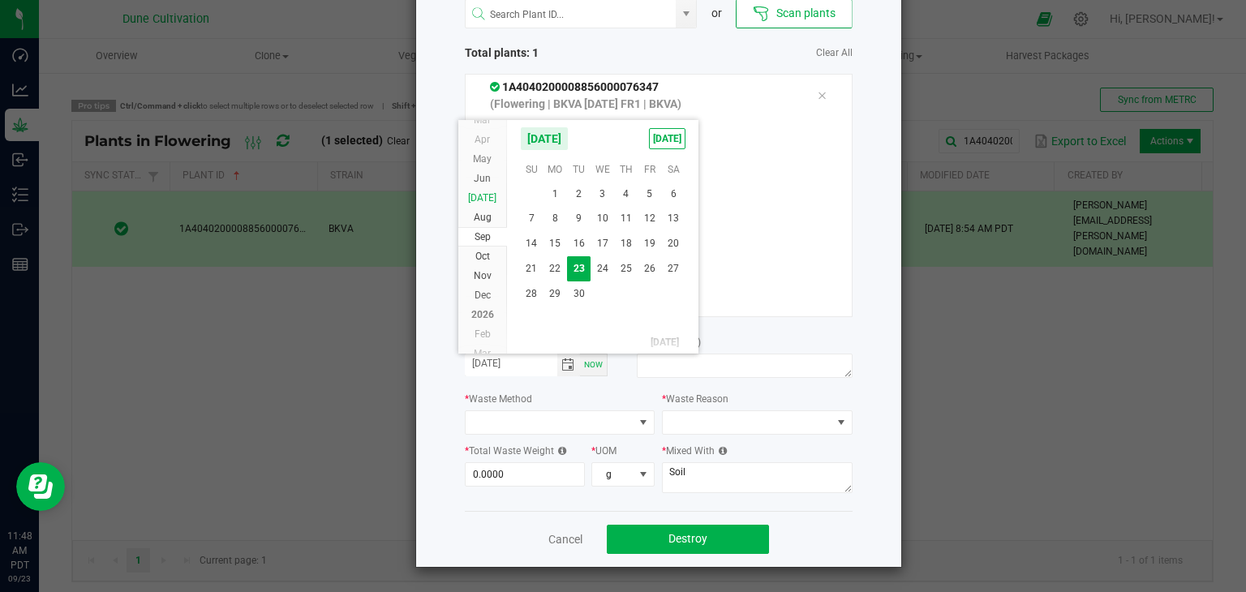
click at [487, 202] on span "[DATE]" at bounding box center [482, 197] width 28 height 11
click at [556, 220] on span "7" at bounding box center [556, 217] width 24 height 25
type input "[DATE]"
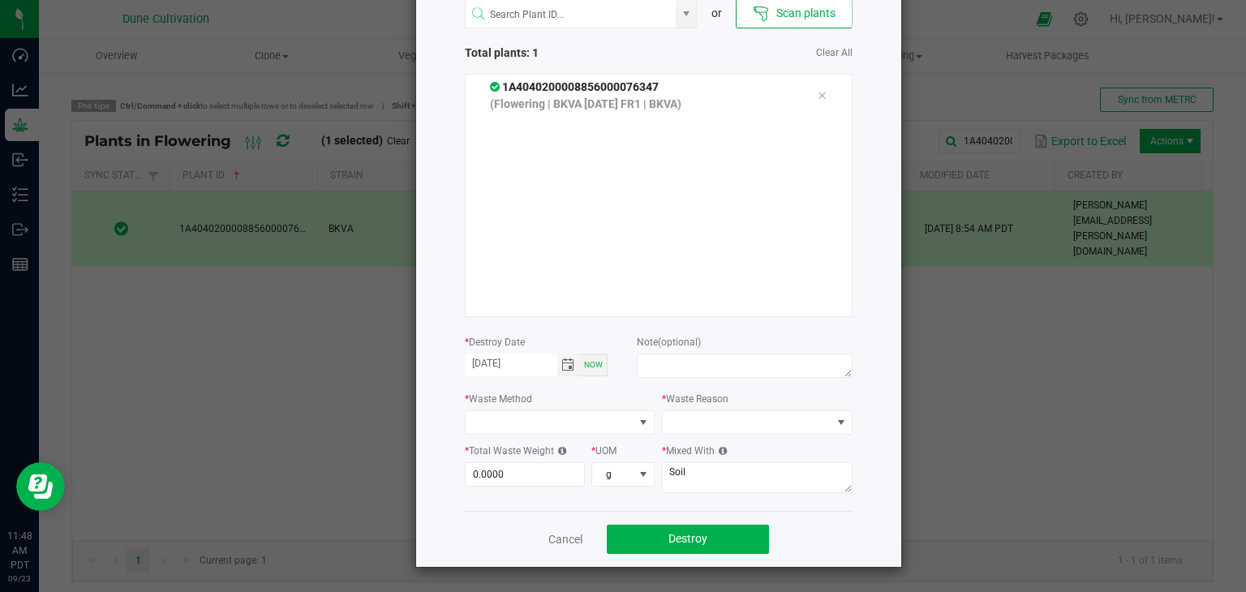
click at [661, 352] on div "Note (optional)" at bounding box center [744, 357] width 215 height 49
click at [691, 341] on span "(optional)" at bounding box center [679, 342] width 43 height 11
click at [685, 374] on textarea at bounding box center [744, 366] width 215 height 24
type textarea "unhealthy"
click at [597, 416] on span at bounding box center [550, 422] width 169 height 23
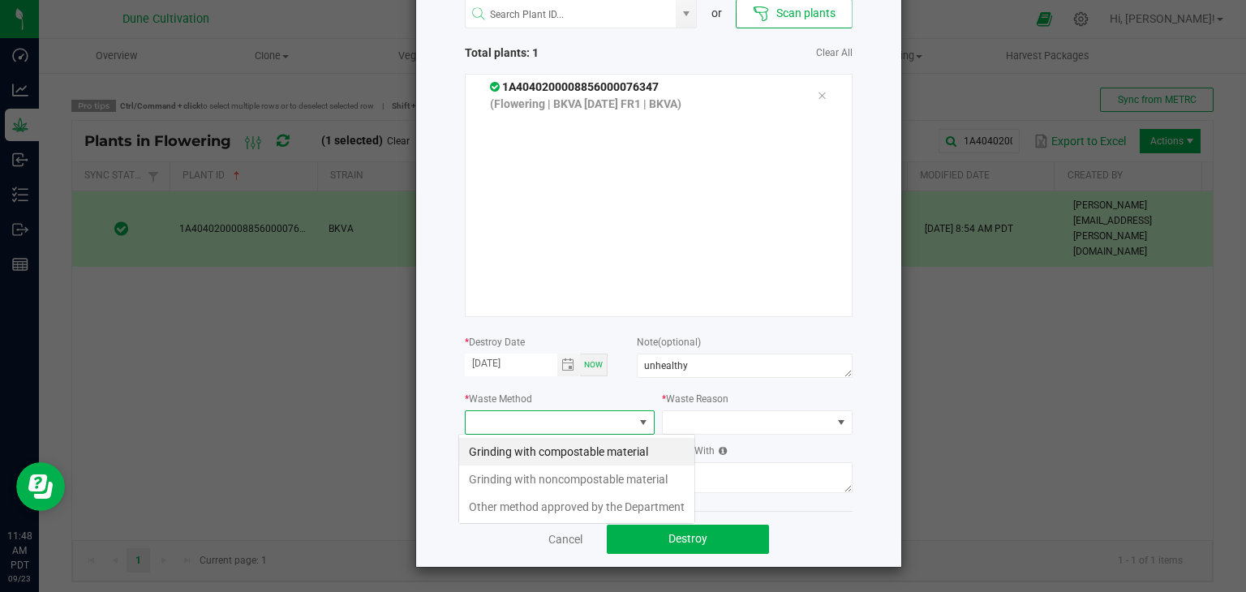
scroll to position [24, 191]
click at [609, 445] on li "Grinding with compostable material" at bounding box center [576, 452] width 235 height 28
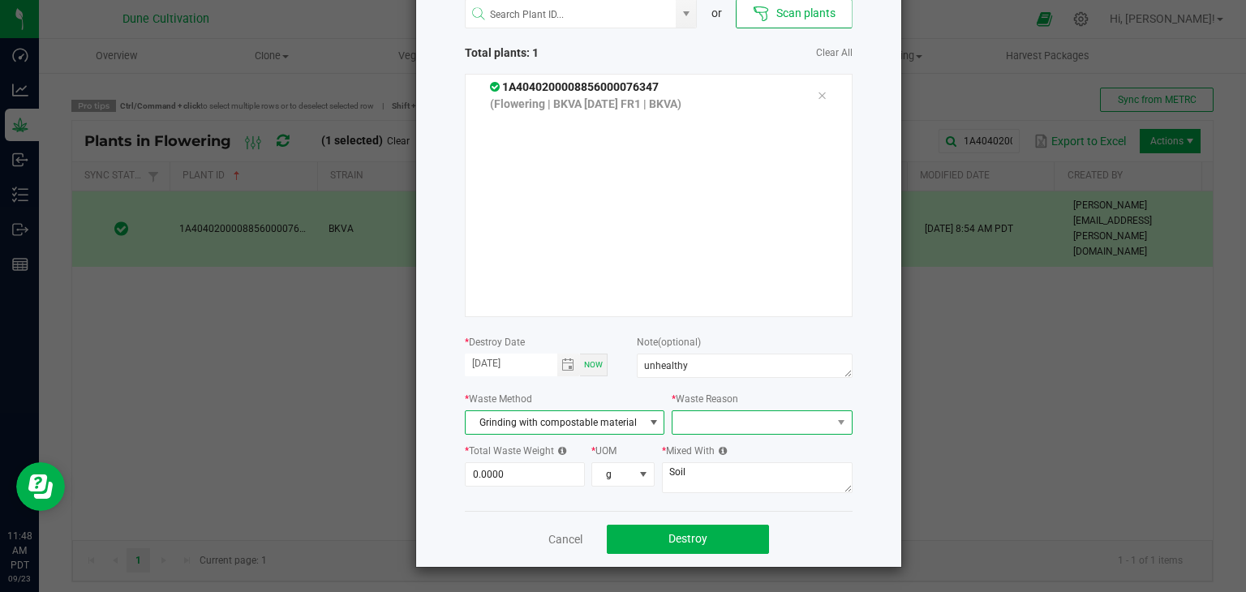
click at [694, 424] on span at bounding box center [752, 422] width 158 height 23
click at [698, 452] on li "Pruning" at bounding box center [754, 452] width 183 height 28
click at [526, 461] on div "* Total Waste Weight 0.0000" at bounding box center [528, 464] width 127 height 45
click at [522, 465] on input "0" at bounding box center [525, 474] width 119 height 23
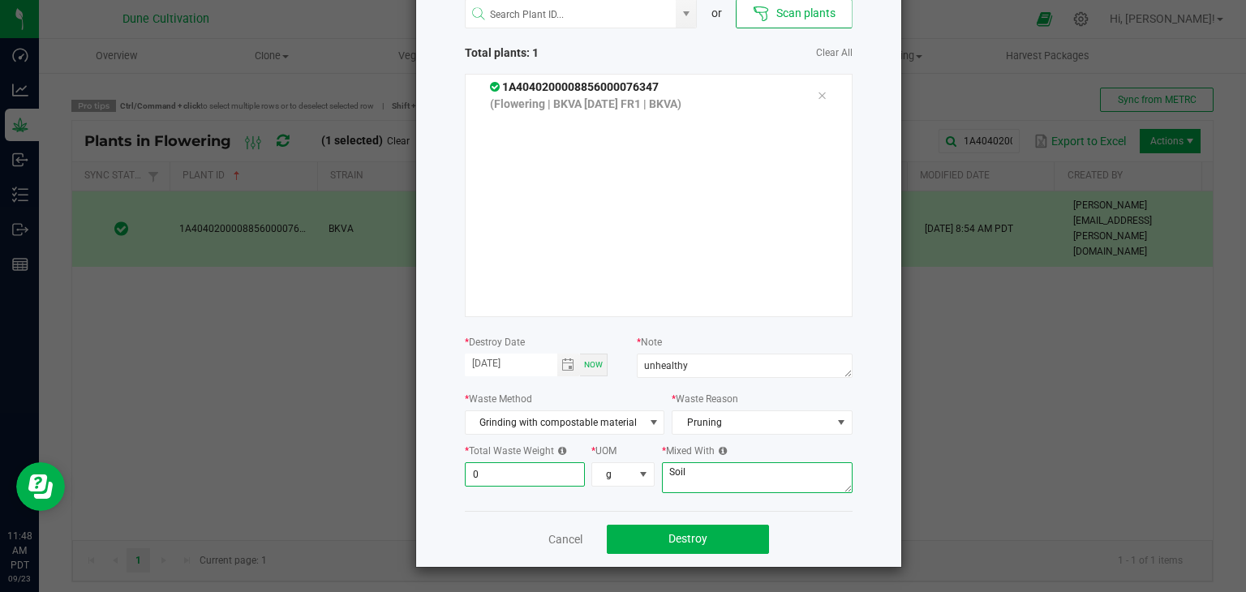
type input "0.0000"
click at [698, 468] on textarea "Soil" at bounding box center [757, 477] width 191 height 31
type textarea "S"
type textarea "wood chips"
click at [504, 468] on input "0" at bounding box center [525, 474] width 119 height 23
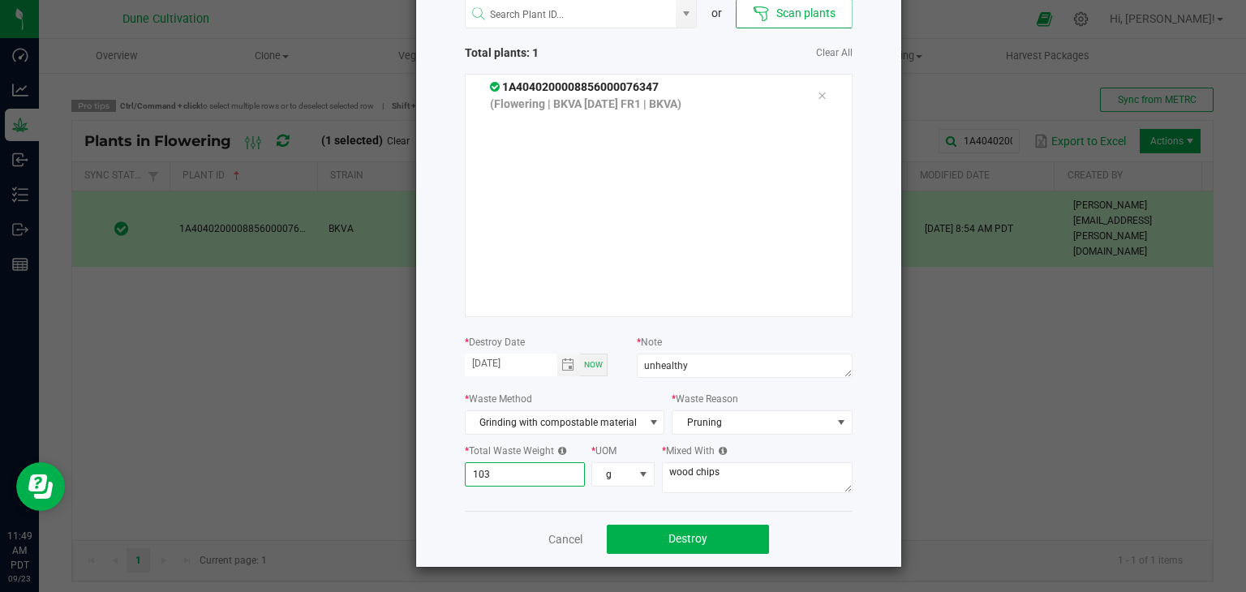
type input "103.0000"
click at [544, 502] on div "or Scan plants Total plants: 1 Clear All 1A4040200008856000076347 (Flowering | …" at bounding box center [659, 247] width 388 height 528
click at [632, 535] on button "Destroy" at bounding box center [688, 539] width 162 height 29
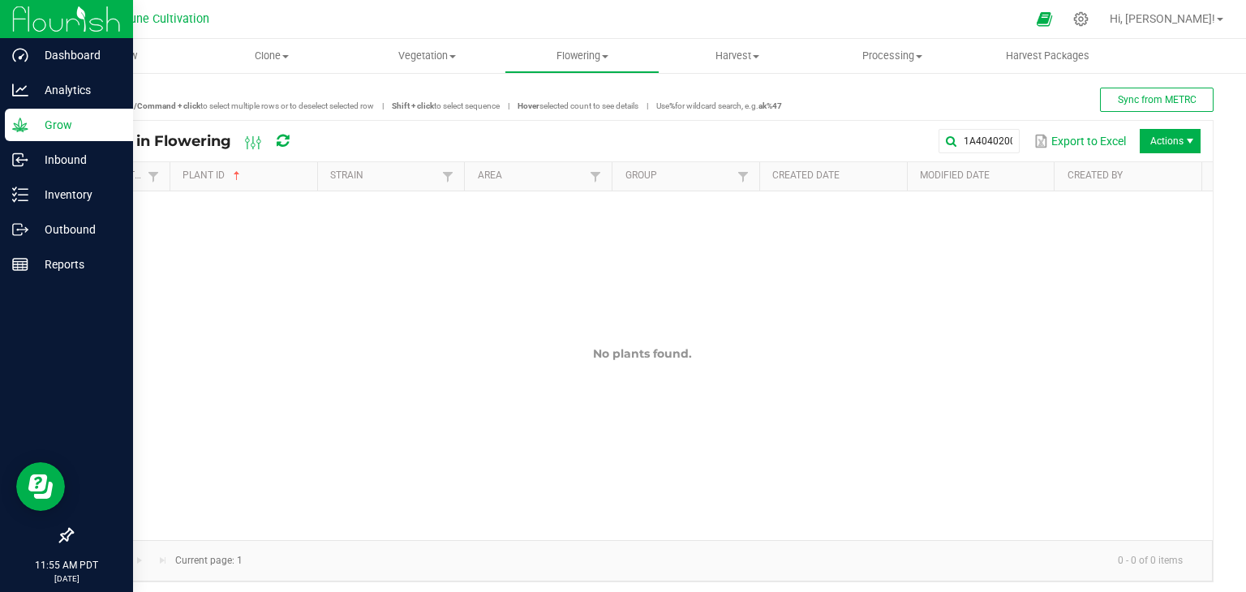
click at [71, 127] on p "Grow" at bounding box center [76, 124] width 97 height 19
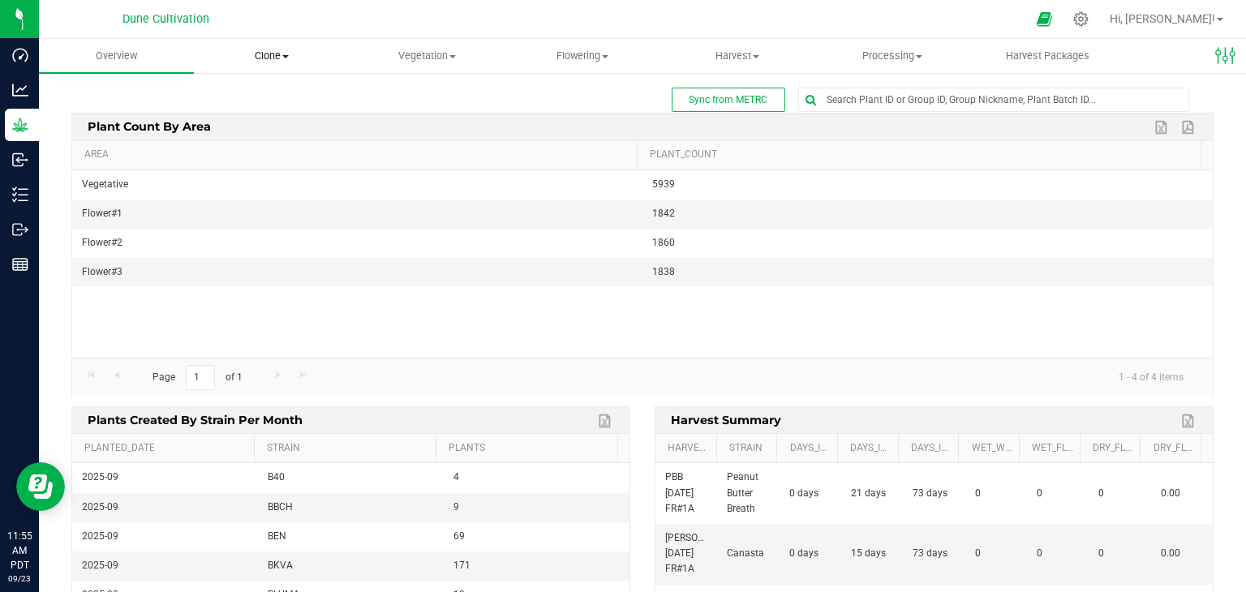
click at [261, 55] on span "Clone" at bounding box center [271, 56] width 153 height 15
click at [410, 54] on span "Vegetation" at bounding box center [426, 56] width 153 height 15
click at [428, 53] on span "Vegetation" at bounding box center [427, 56] width 155 height 15
click at [580, 59] on span "Flowering" at bounding box center [581, 56] width 153 height 15
click at [579, 54] on span "Flowering" at bounding box center [582, 56] width 155 height 15
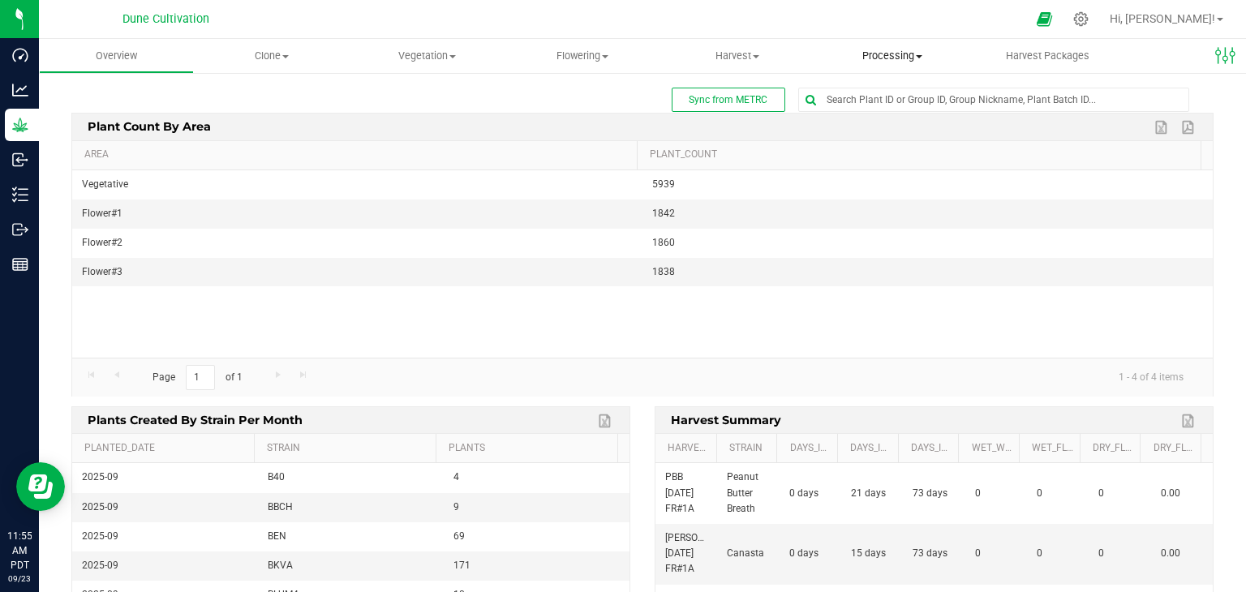
click at [903, 62] on span "Processing" at bounding box center [892, 56] width 153 height 15
click at [890, 56] on span "Processing" at bounding box center [892, 56] width 155 height 15
click at [892, 56] on span "Processing" at bounding box center [892, 56] width 155 height 15
click at [895, 61] on span "Processing" at bounding box center [892, 56] width 155 height 15
click at [742, 62] on span "Harvest" at bounding box center [736, 56] width 153 height 15
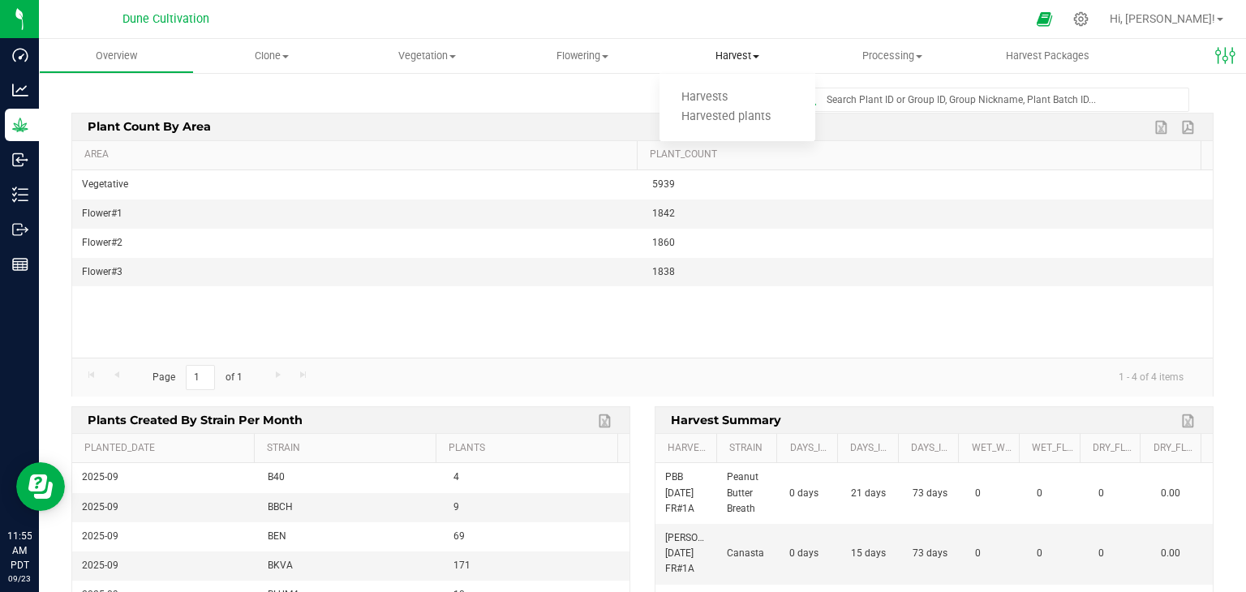
click at [746, 59] on span "Harvest" at bounding box center [737, 56] width 155 height 15
click at [601, 67] on uib-tab-heading "Flowering Create harvest Flowering groups Flowering plants Apply to plants" at bounding box center [581, 56] width 153 height 32
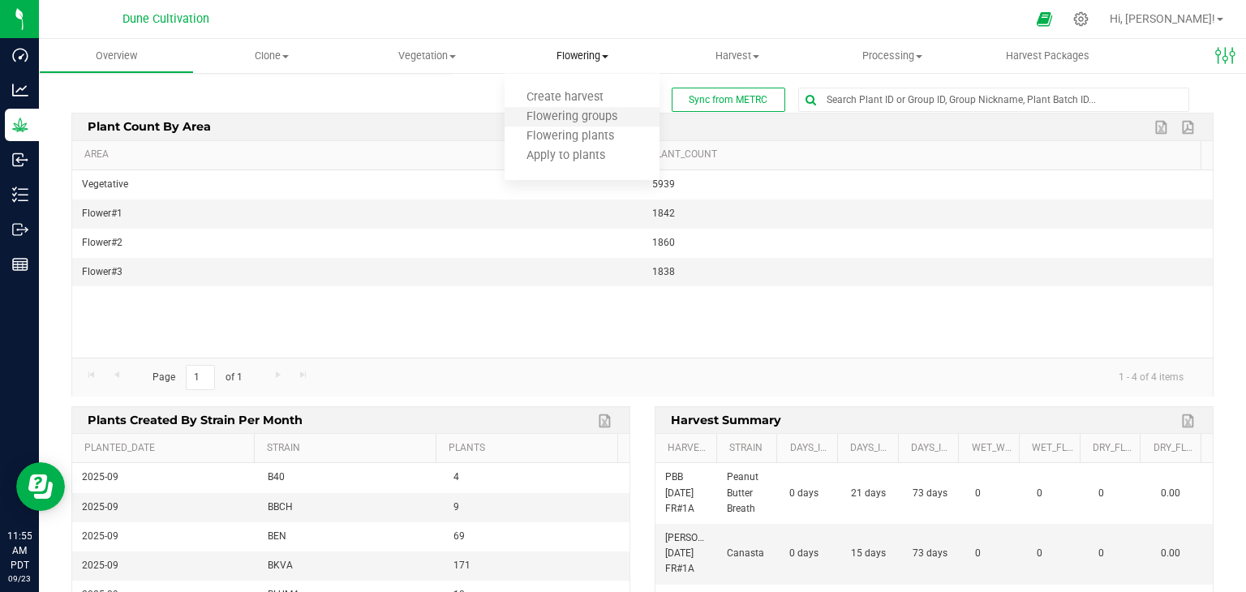
click at [594, 109] on li "Flowering groups" at bounding box center [582, 117] width 155 height 19
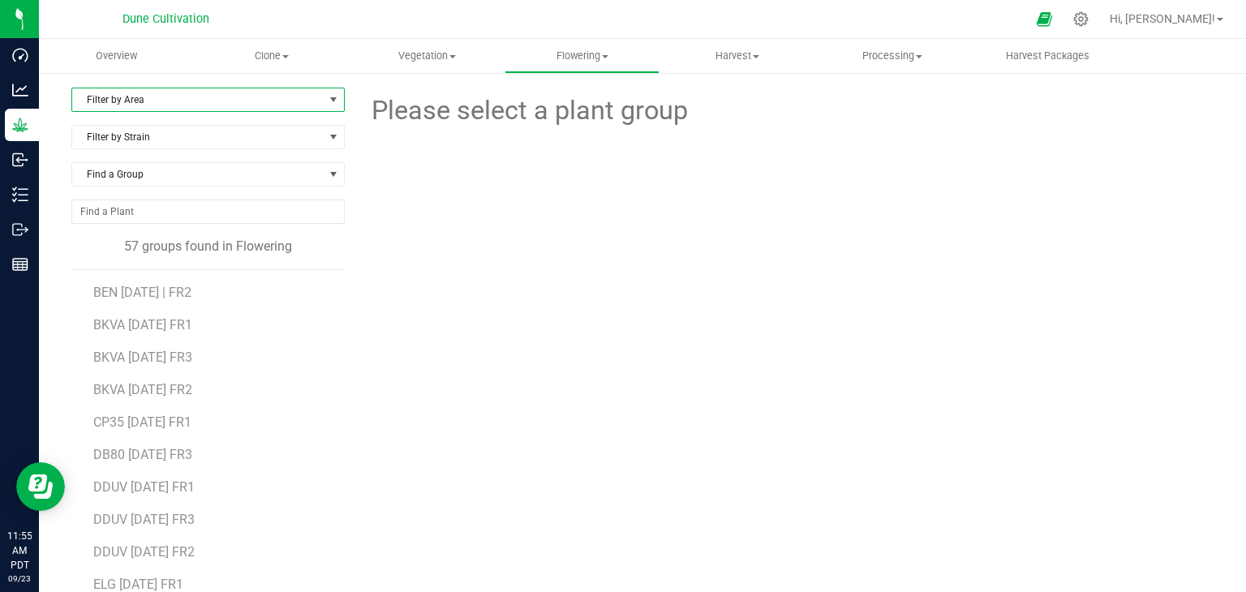
click at [307, 92] on span "Filter by Area" at bounding box center [197, 99] width 251 height 23
click at [214, 150] on li "Flower#1" at bounding box center [206, 152] width 269 height 24
click at [154, 286] on span "BKVA [DATE] FR1" at bounding box center [143, 292] width 100 height 15
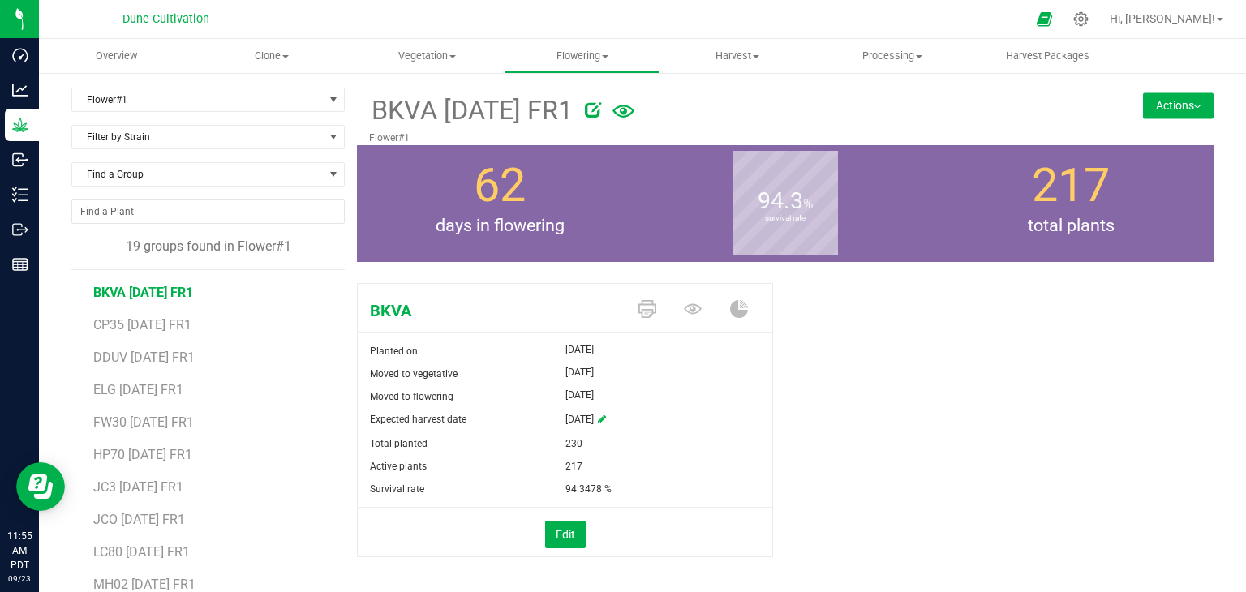
click at [1171, 96] on button "Actions" at bounding box center [1178, 105] width 71 height 26
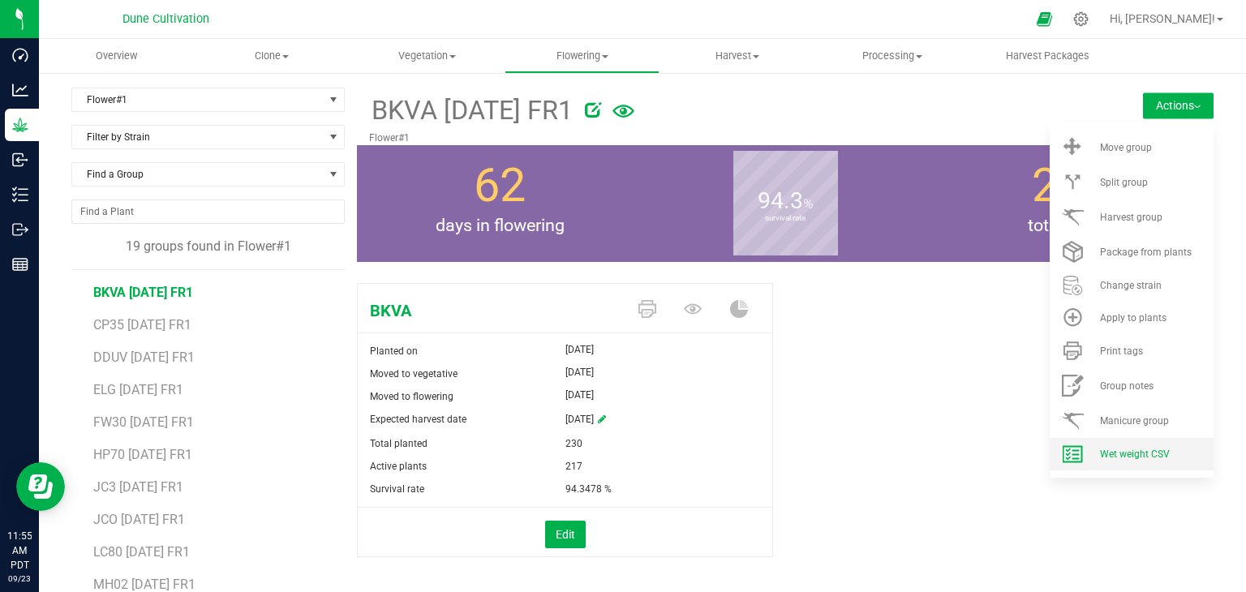
click at [1126, 443] on li "Wet weight CSV" at bounding box center [1132, 454] width 164 height 32
click at [151, 320] on span "CP35 [DATE] FR1" at bounding box center [142, 324] width 98 height 15
click at [135, 293] on span "BKVA [DATE] FR1" at bounding box center [143, 292] width 100 height 15
drag, startPoint x: 1188, startPoint y: 101, endPoint x: 1178, endPoint y: 113, distance: 15.0
click at [1188, 107] on button "Actions" at bounding box center [1178, 105] width 71 height 26
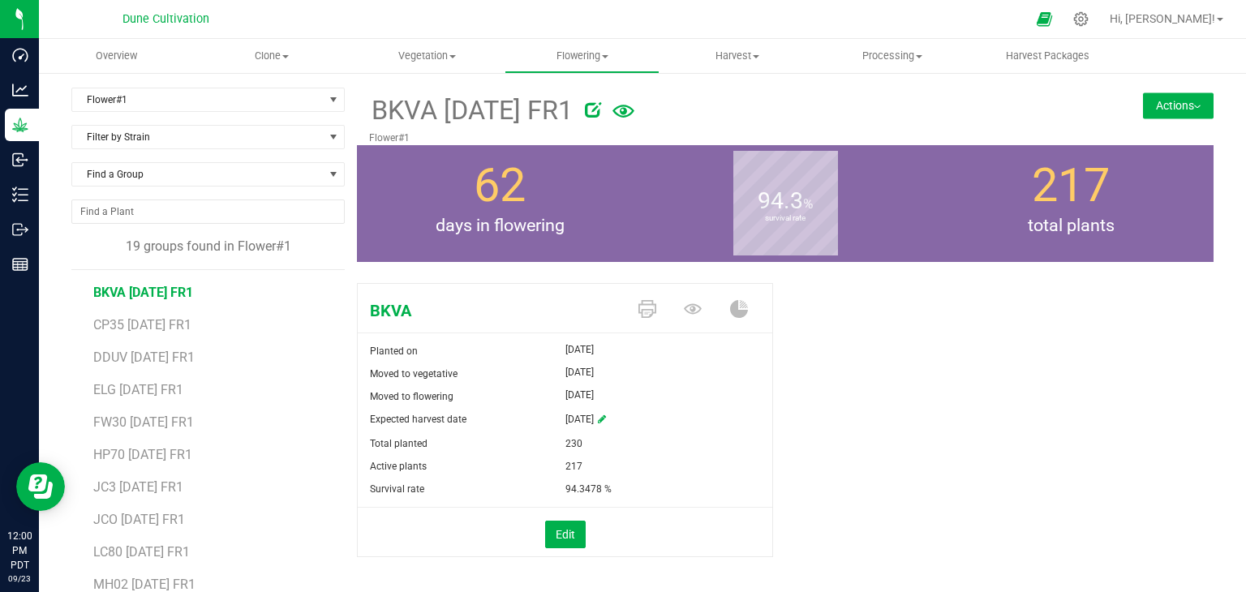
click at [1165, 116] on button "Actions" at bounding box center [1178, 105] width 71 height 26
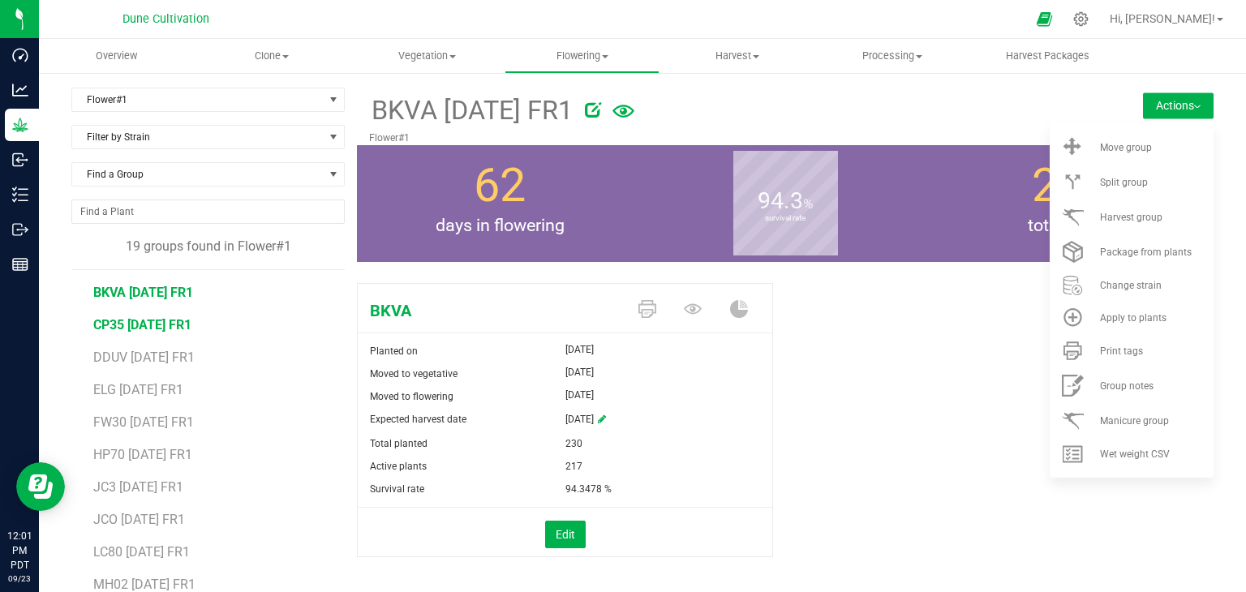
click at [109, 320] on span "CP35 [DATE] FR1" at bounding box center [142, 324] width 98 height 15
click at [1137, 451] on span "Wet weight CSV" at bounding box center [1135, 454] width 70 height 11
click at [151, 355] on span "DDUV [DATE] FR1" at bounding box center [143, 357] width 101 height 15
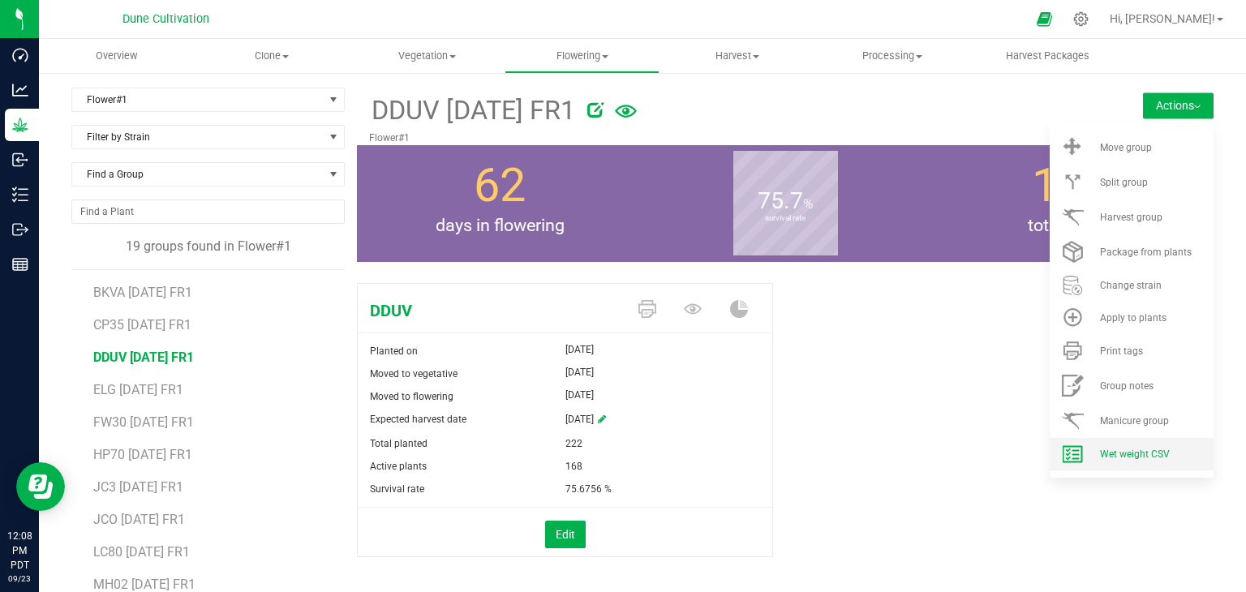
click at [1100, 450] on span "Wet weight CSV" at bounding box center [1135, 454] width 70 height 11
click at [116, 393] on span "ELG [DATE] FR1" at bounding box center [138, 389] width 91 height 15
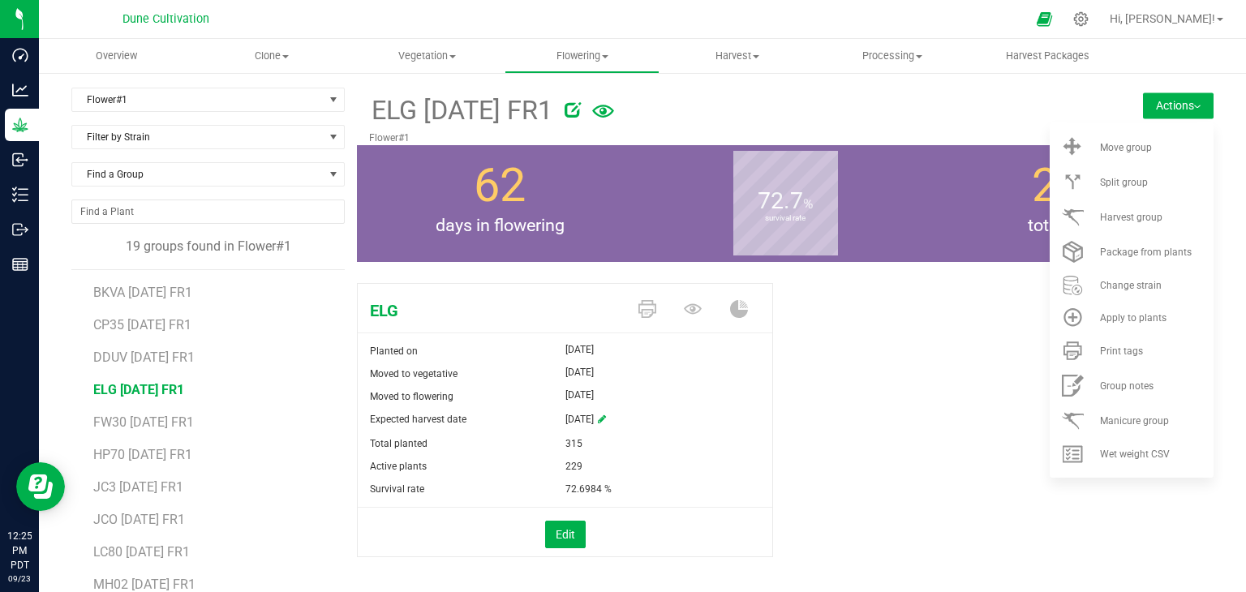
click at [1068, 522] on div "ELG Planted on [DATE] Moved to vegetative [DATE] Moved to flowering [DATE] Expe…" at bounding box center [785, 437] width 857 height 321
click at [1145, 451] on span "Wet weight CSV" at bounding box center [1135, 454] width 70 height 11
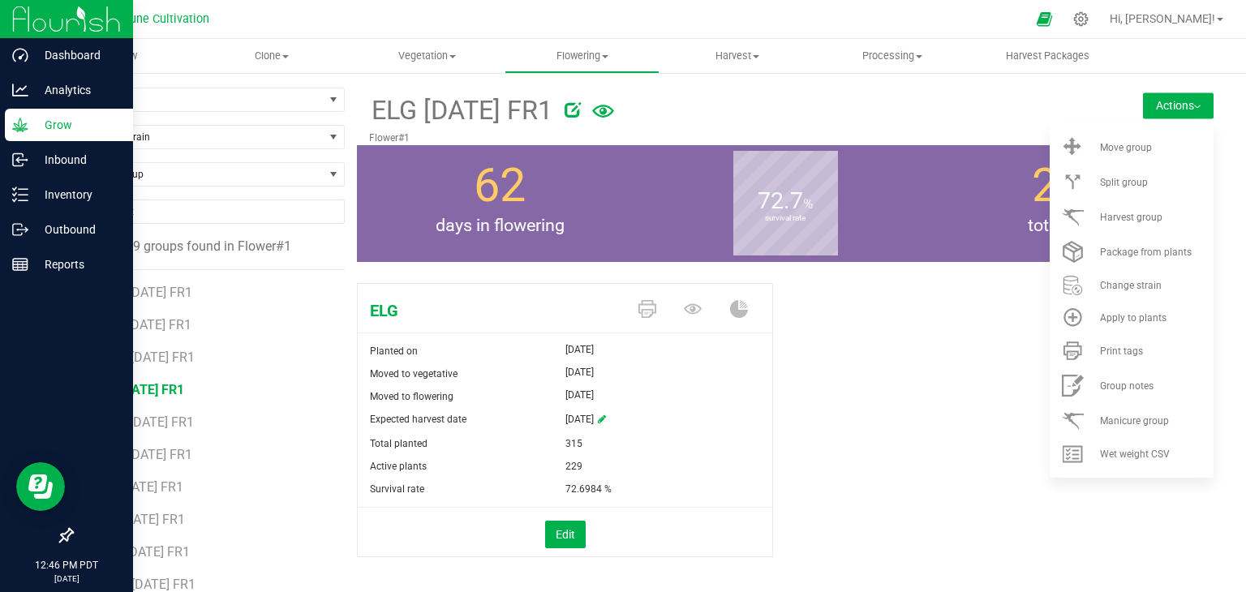
click at [52, 131] on p "Grow" at bounding box center [76, 124] width 97 height 19
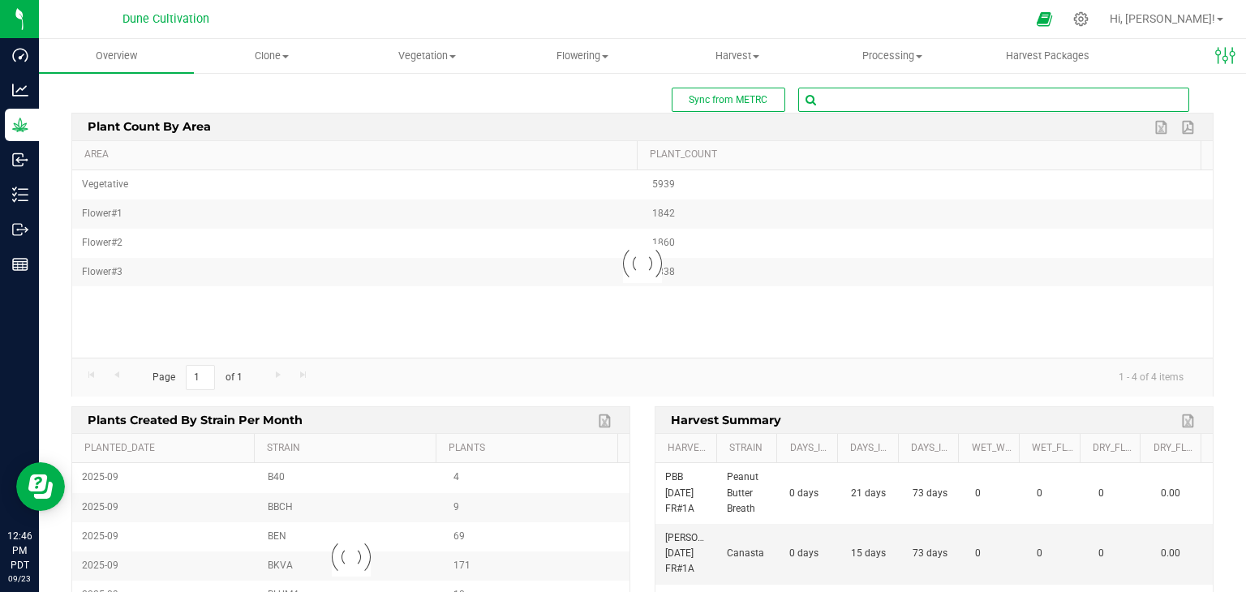
click at [863, 111] on span at bounding box center [993, 100] width 391 height 24
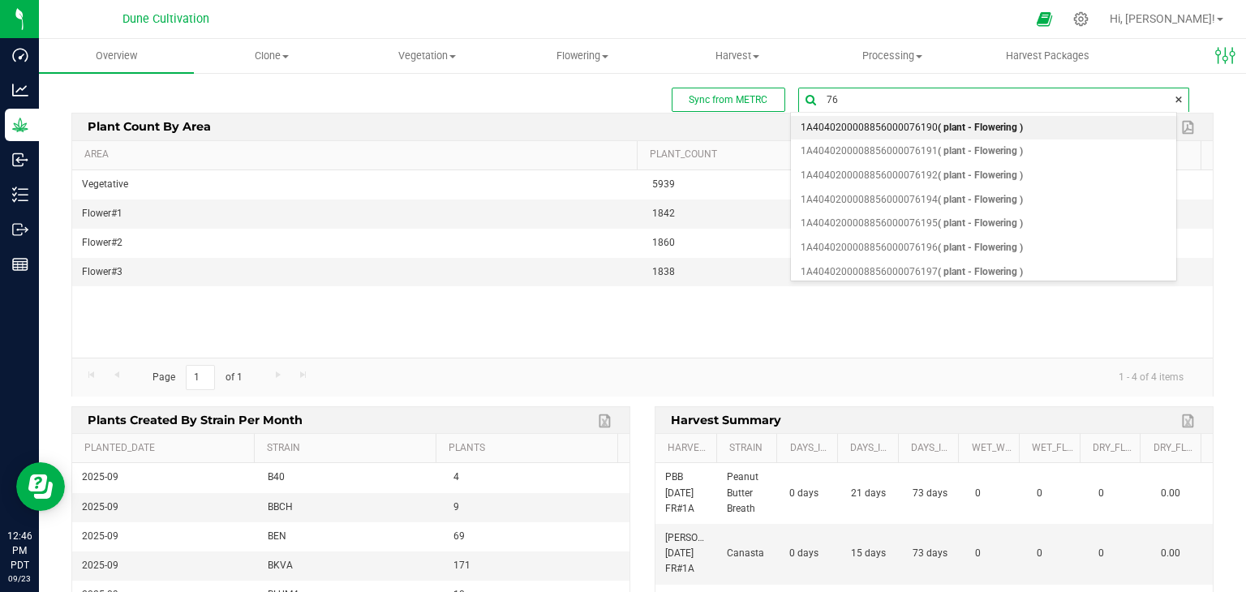
type input "7"
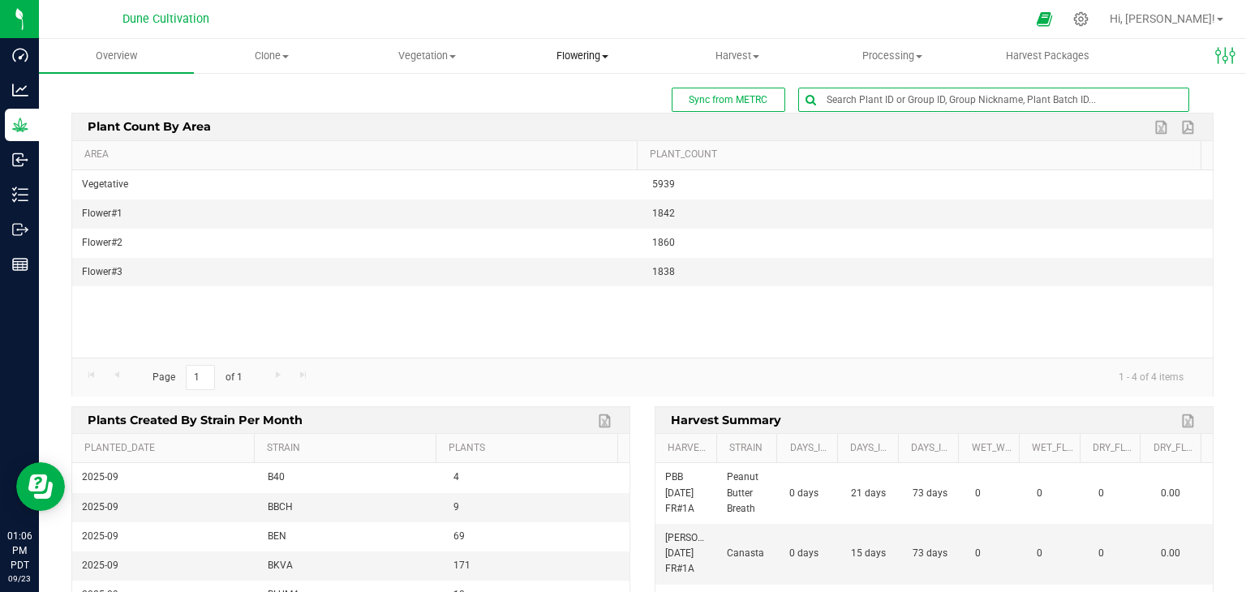
click at [591, 68] on uib-tab-heading "Flowering Create harvest Flowering groups Flowering plants Apply to plants" at bounding box center [581, 56] width 153 height 32
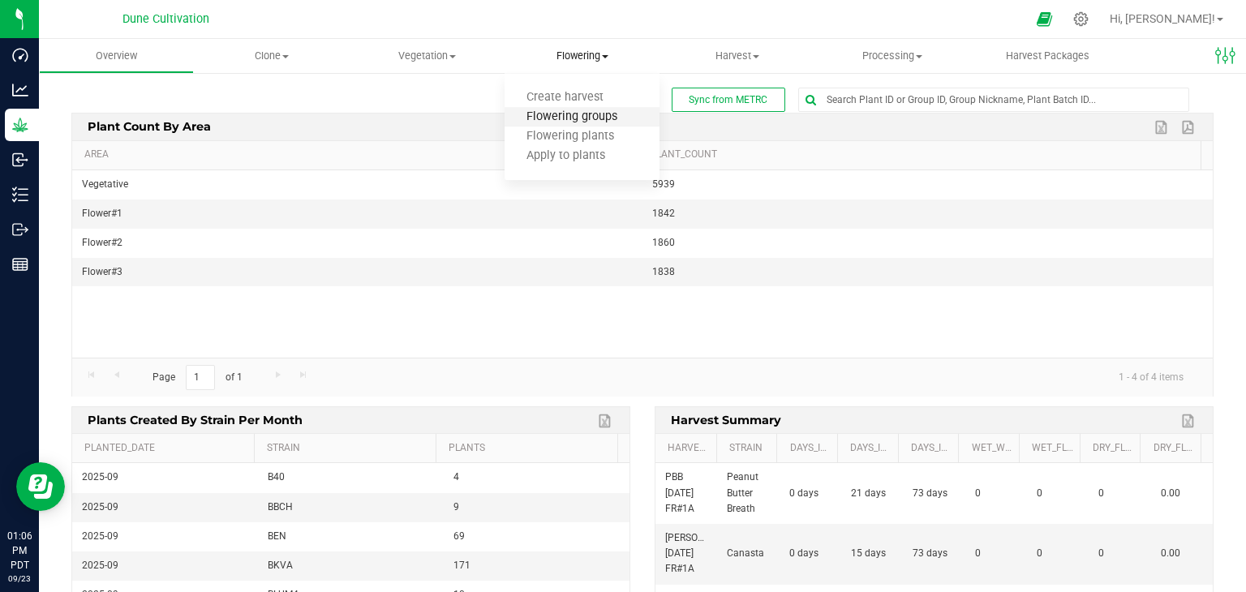
click at [583, 121] on span "Flowering groups" at bounding box center [572, 117] width 135 height 14
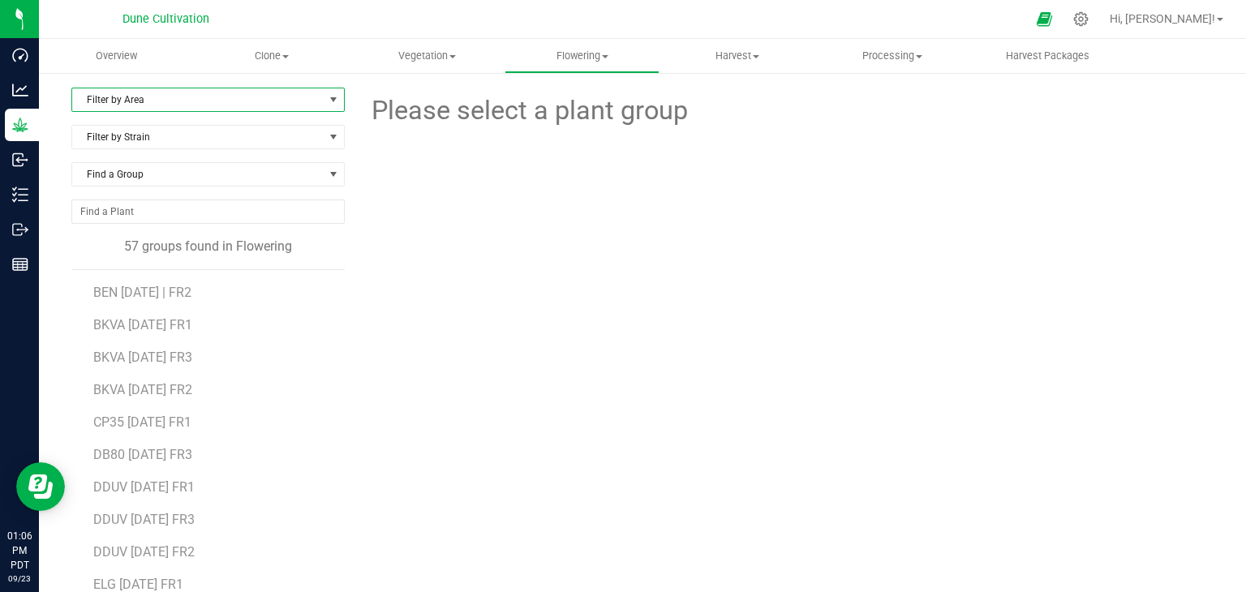
drag, startPoint x: 243, startPoint y: 104, endPoint x: 252, endPoint y: 107, distance: 9.5
click at [247, 105] on span "Filter by Area" at bounding box center [197, 99] width 251 height 23
click at [207, 177] on li "Flower#2" at bounding box center [206, 176] width 269 height 24
click at [204, 95] on span "Flower#2" at bounding box center [197, 99] width 251 height 23
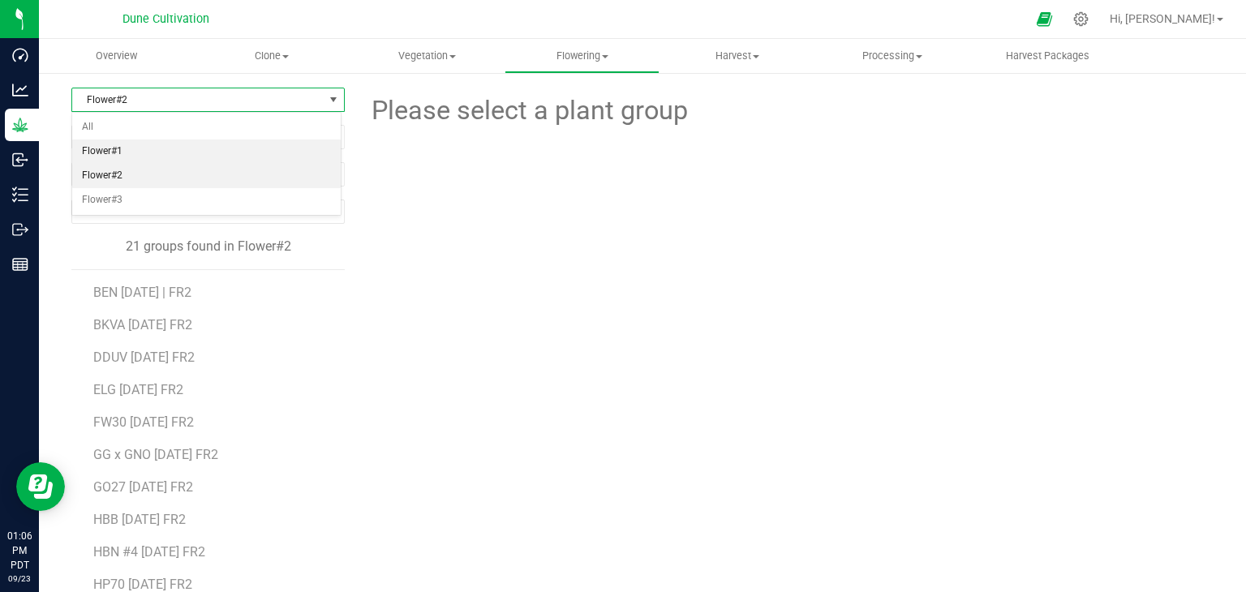
click at [201, 147] on li "Flower#1" at bounding box center [206, 152] width 269 height 24
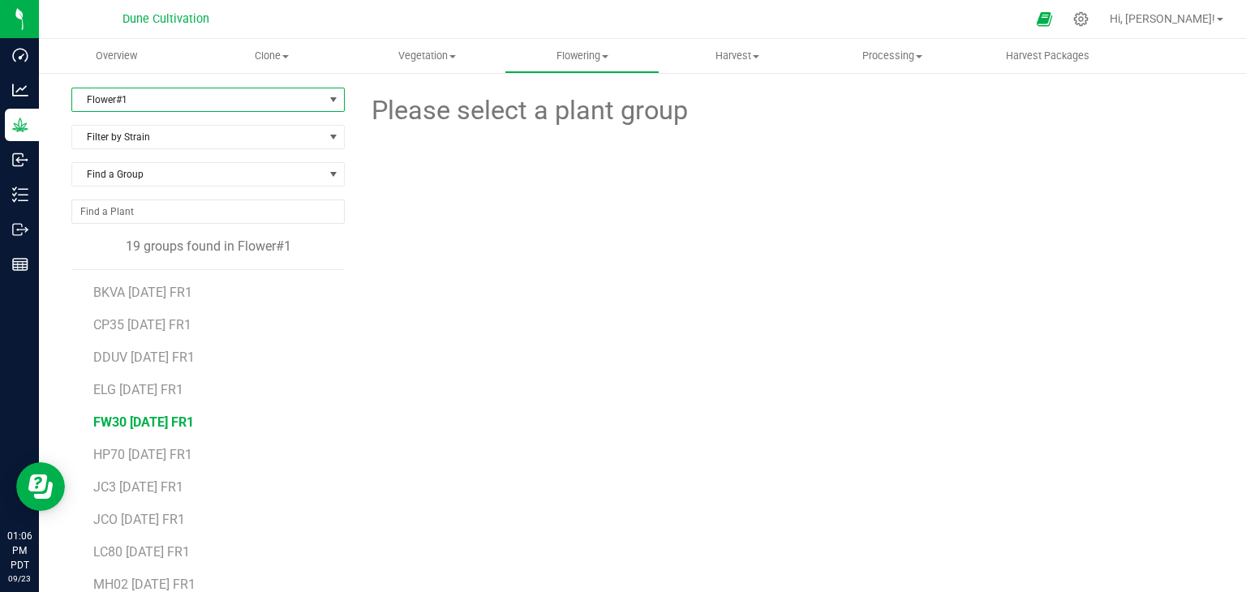
click at [153, 426] on span "FW30 [DATE] FR1" at bounding box center [143, 422] width 101 height 15
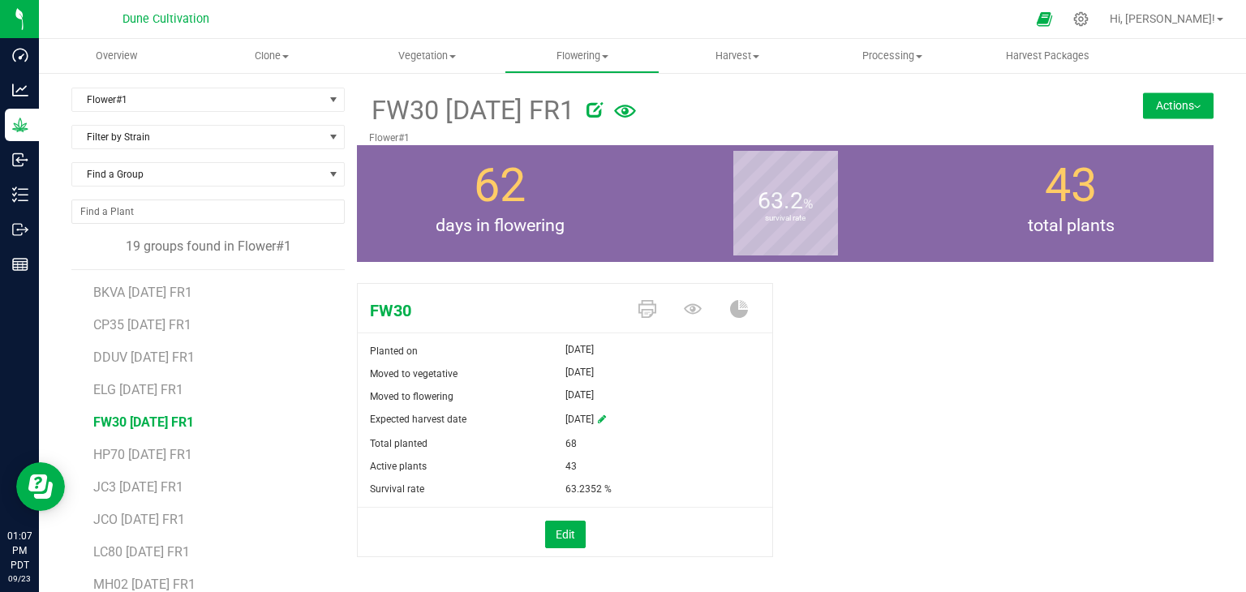
click at [1150, 114] on button "Actions" at bounding box center [1178, 105] width 71 height 26
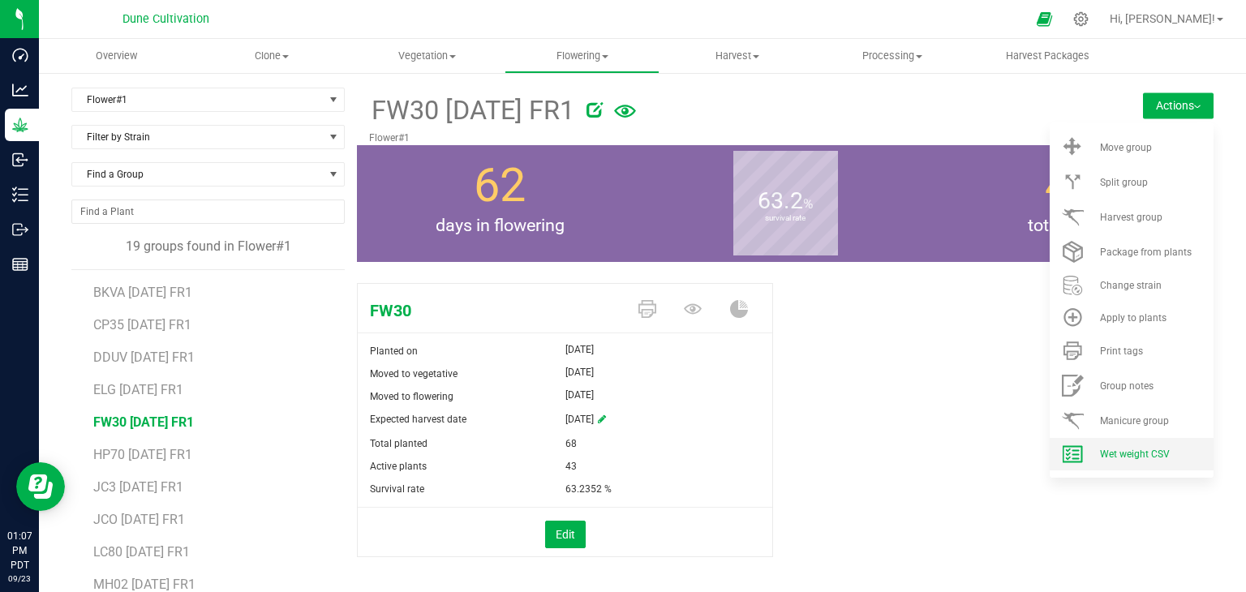
click at [1106, 455] on span "Wet weight CSV" at bounding box center [1135, 454] width 70 height 11
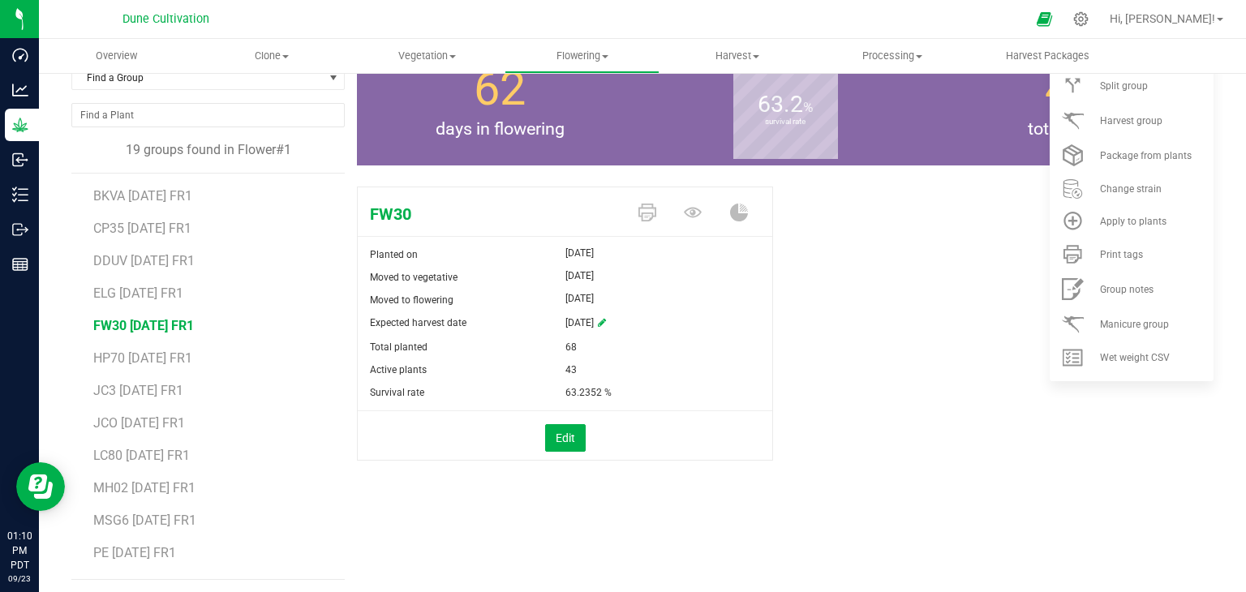
scroll to position [99, 0]
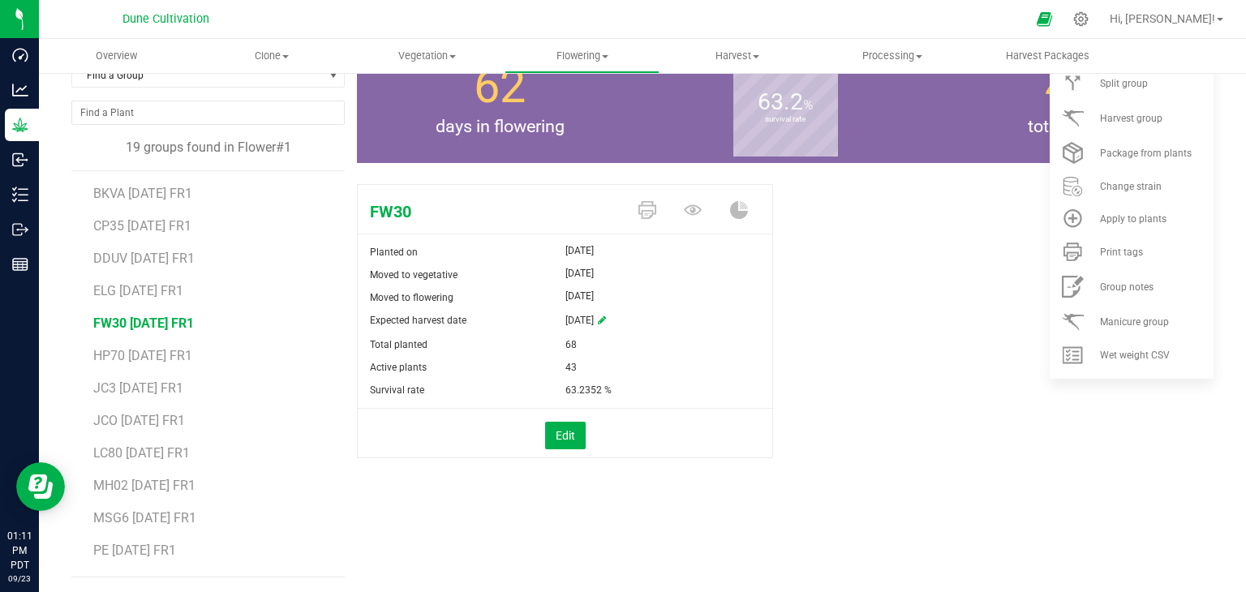
click at [1014, 421] on div "FW30 Planted on [DATE] Moved to vegetative [DATE] Moved to flowering [DATE] Exp…" at bounding box center [785, 338] width 857 height 321
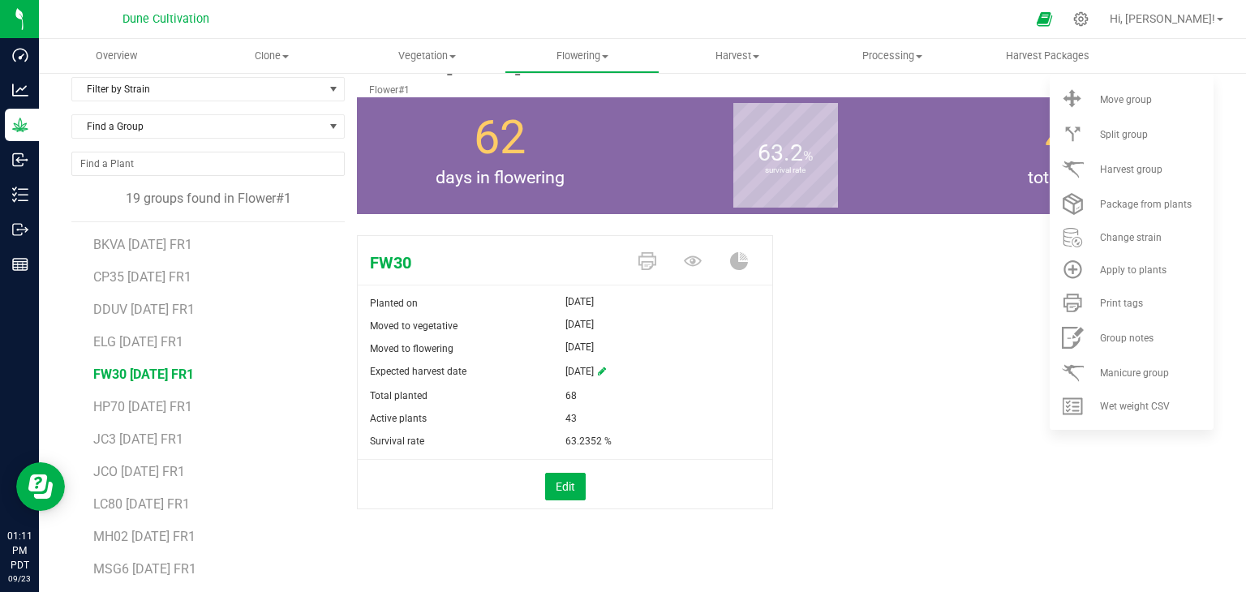
scroll to position [0, 0]
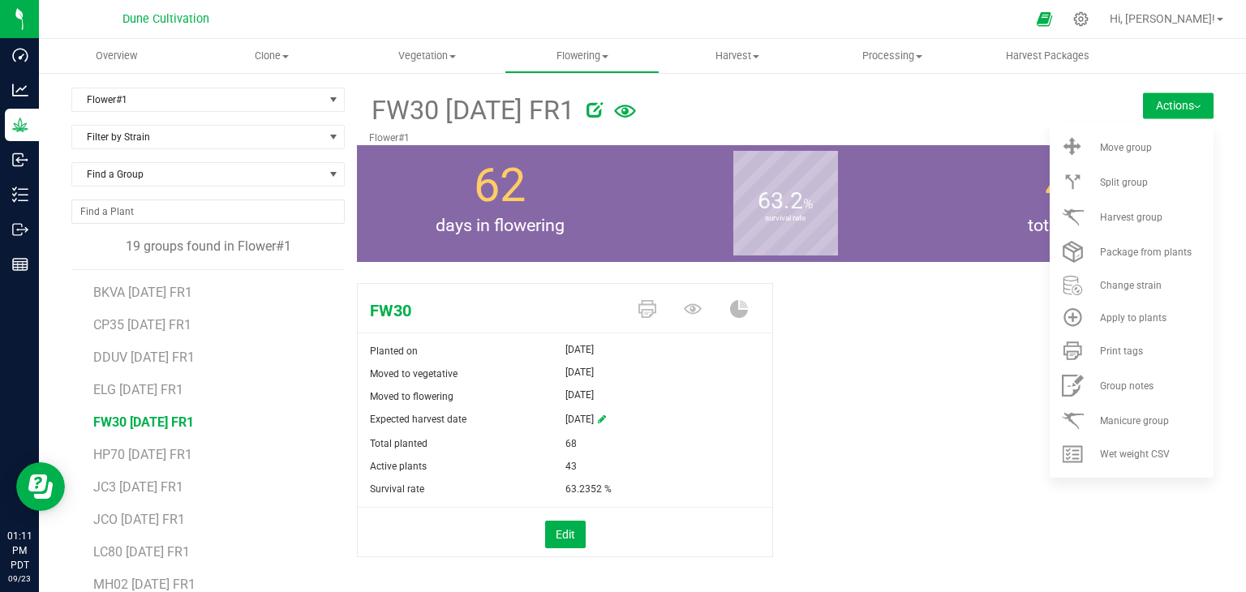
click at [1152, 105] on button "Actions" at bounding box center [1178, 105] width 71 height 26
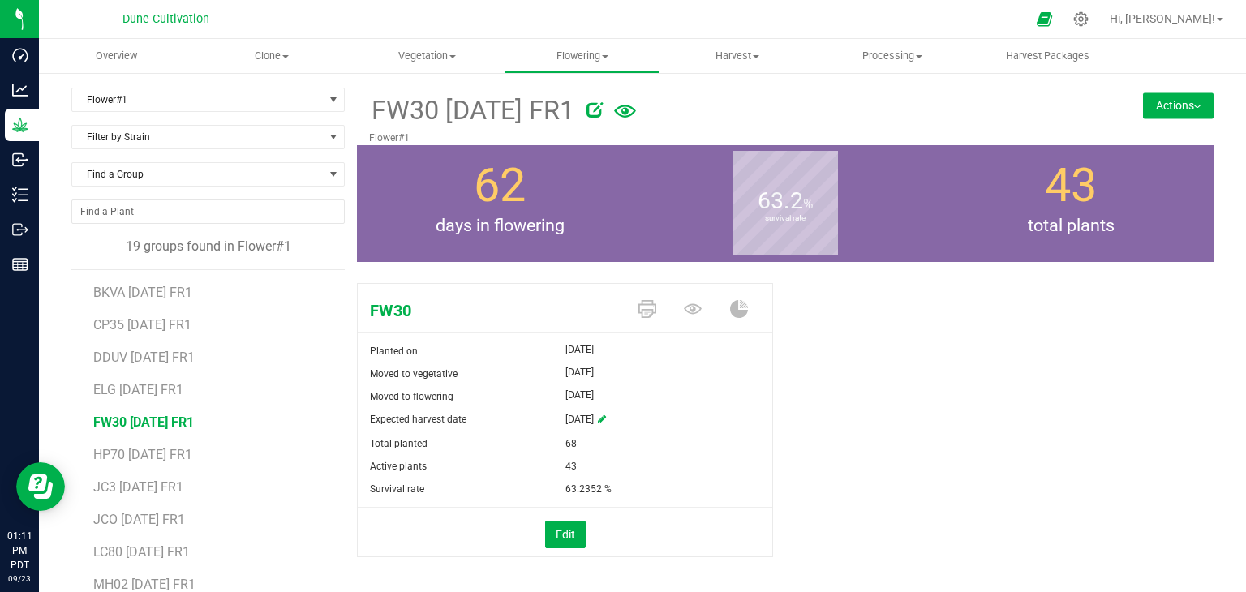
click at [1138, 121] on div "FW30 [DATE] FR1 Flower#1 Actions Move group Split group" at bounding box center [785, 117] width 857 height 58
click at [1154, 98] on button "Actions" at bounding box center [1178, 105] width 71 height 26
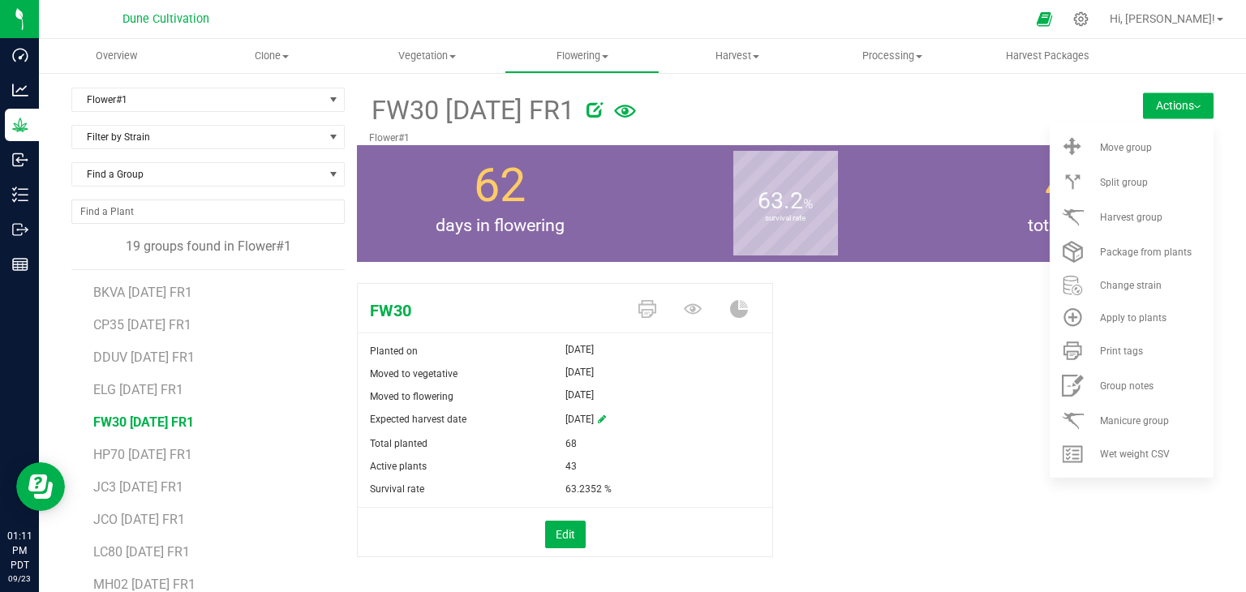
click at [864, 377] on div "FW30 Planted on [DATE] Moved to vegetative [DATE] Moved to flowering [DATE] Exp…" at bounding box center [785, 437] width 857 height 321
click at [912, 312] on div "FW30 Planted on [DATE] Moved to vegetative [DATE] Moved to flowering [DATE] Exp…" at bounding box center [785, 437] width 857 height 321
click at [872, 326] on div "FW30 Planted on [DATE] Moved to vegetative [DATE] Moved to flowering [DATE] Exp…" at bounding box center [785, 437] width 857 height 321
click at [170, 456] on span "HP70 [DATE] FR1" at bounding box center [142, 454] width 99 height 15
click at [794, 403] on div "HP70 Planted on [DATE] Moved to vegetative [DATE] Moved to flowering [DATE] Exp…" at bounding box center [785, 437] width 857 height 321
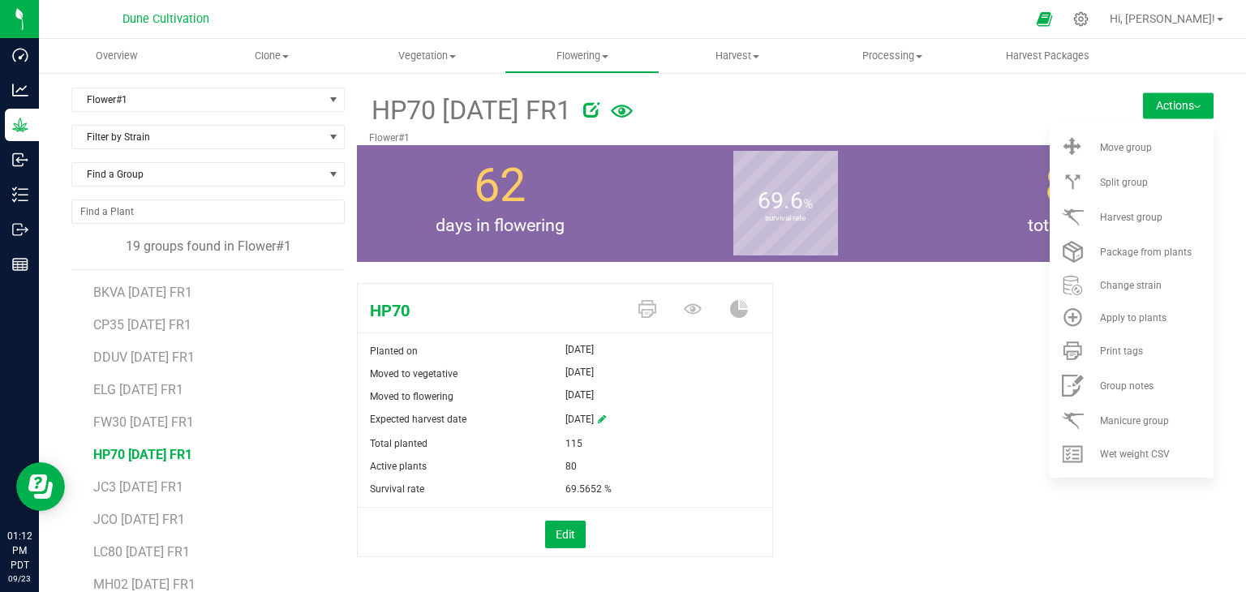
click at [1168, 110] on button "Actions" at bounding box center [1178, 105] width 71 height 26
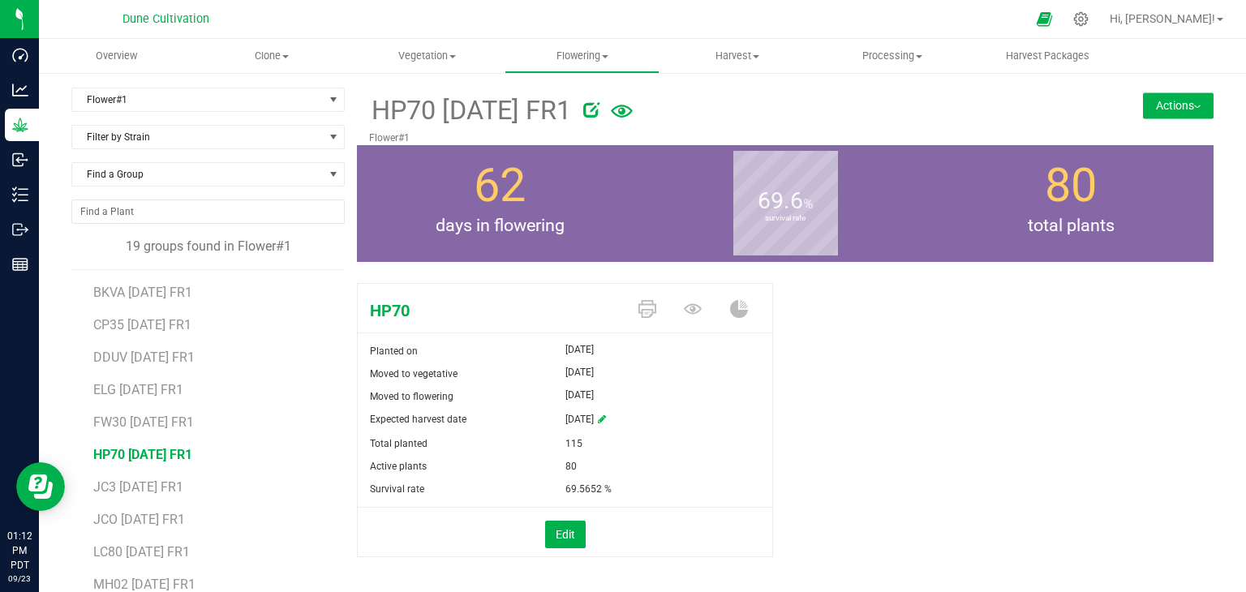
click at [140, 447] on span "HP70 [DATE] FR1" at bounding box center [142, 454] width 99 height 15
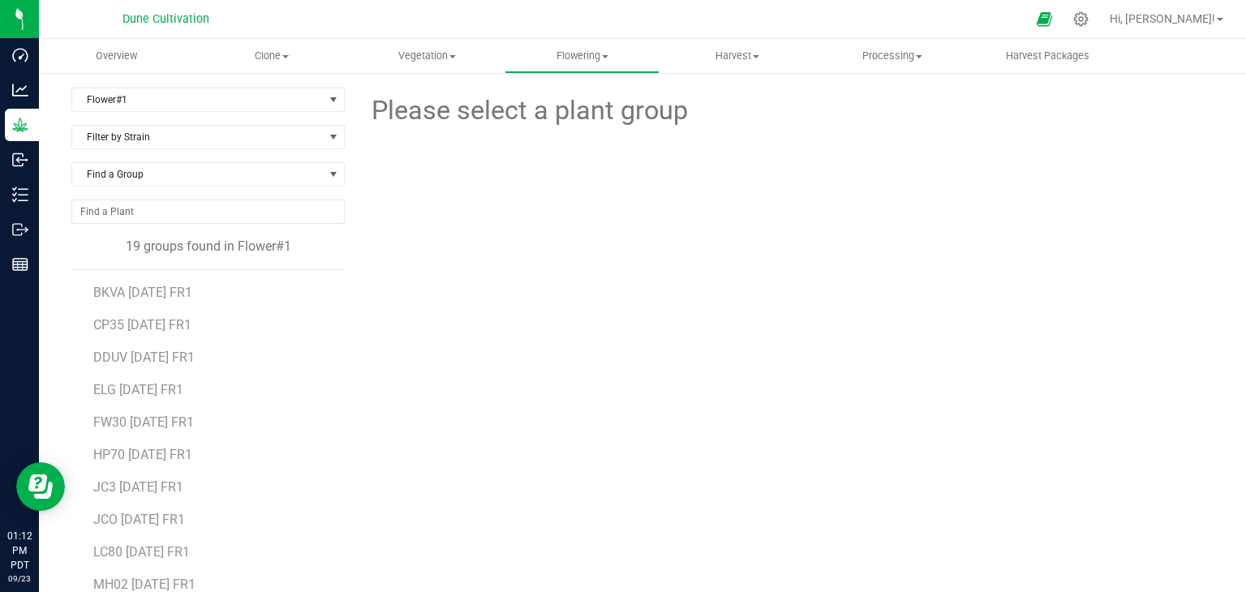
click at [143, 444] on li "HP70 [DATE] FR1" at bounding box center [213, 448] width 240 height 32
click at [144, 454] on span "HP70 [DATE] FR1" at bounding box center [142, 454] width 99 height 15
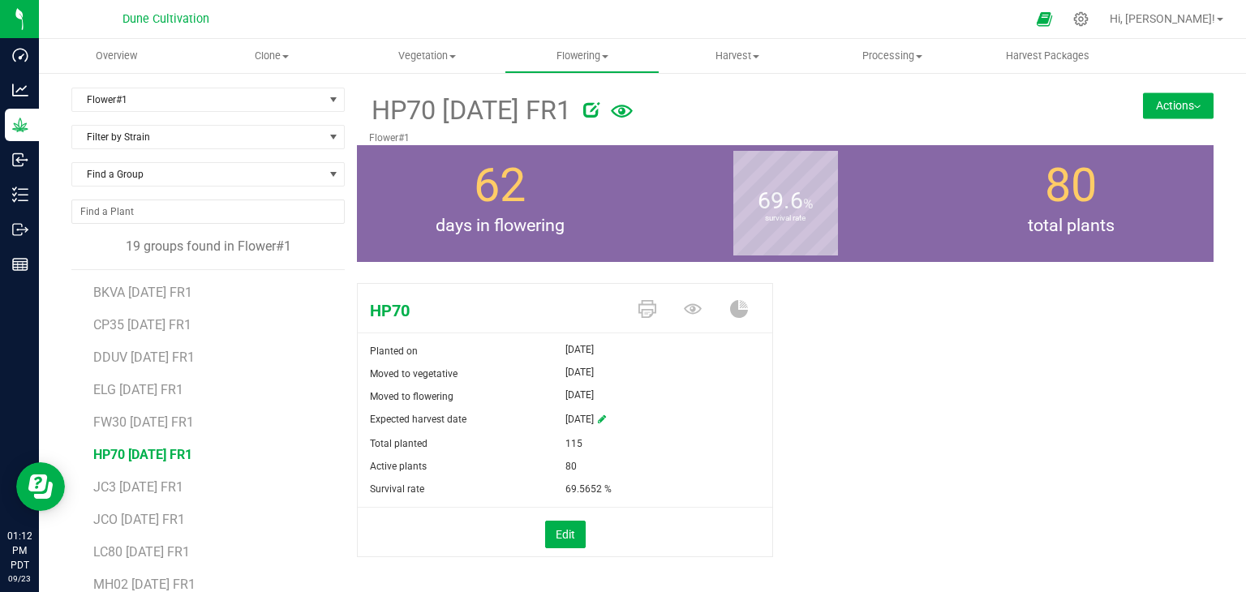
click at [1143, 96] on button "Actions" at bounding box center [1178, 105] width 71 height 26
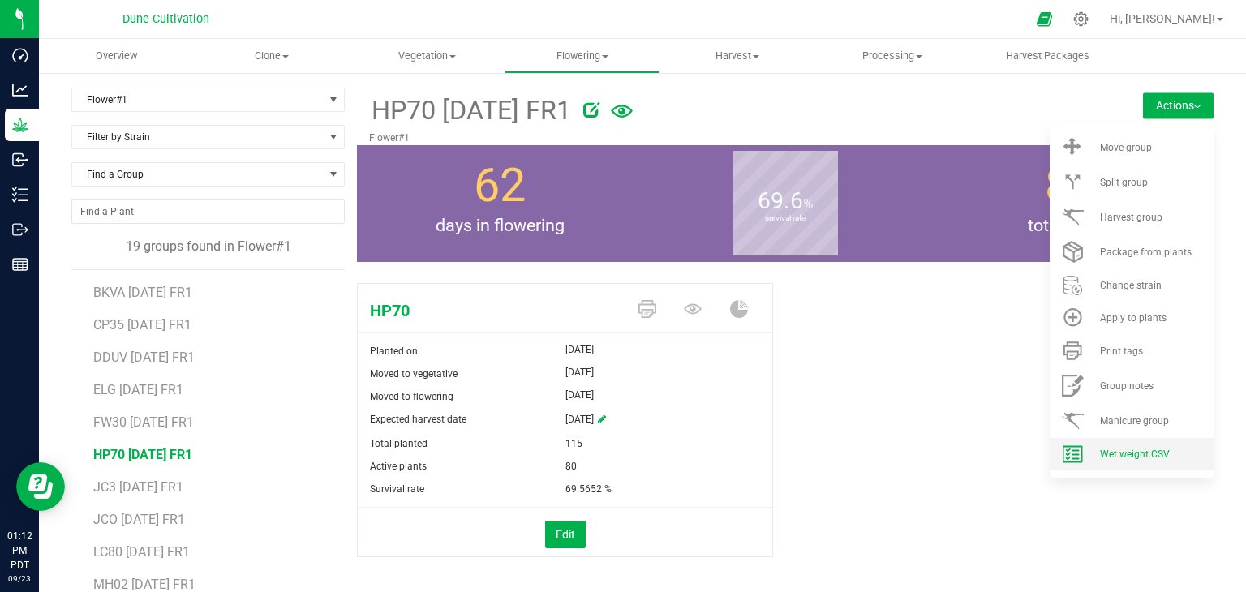
click at [1123, 444] on li "Wet weight CSV" at bounding box center [1132, 454] width 164 height 32
click at [1075, 449] on span at bounding box center [1072, 454] width 39 height 19
click at [154, 498] on li "JCO [DATE] FR1" at bounding box center [213, 513] width 240 height 32
click at [150, 492] on span "JC3 [DATE] FR1" at bounding box center [138, 486] width 90 height 15
click at [1129, 446] on li "Wet weight CSV" at bounding box center [1132, 454] width 164 height 32
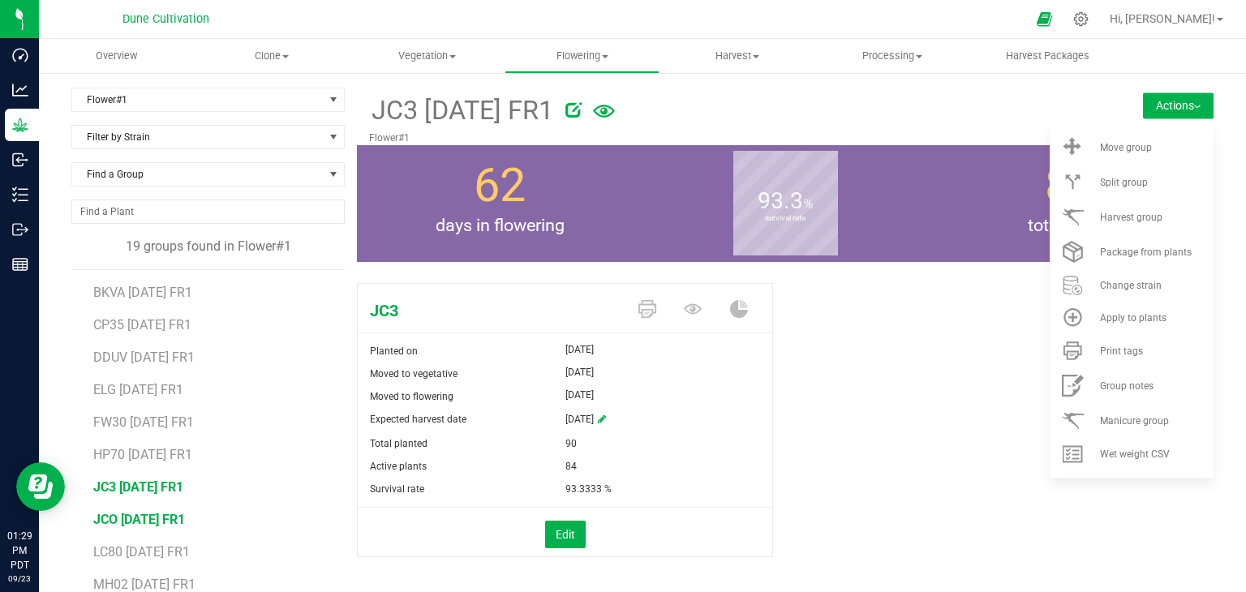
click at [118, 519] on span "JCO [DATE] FR1" at bounding box center [139, 519] width 92 height 15
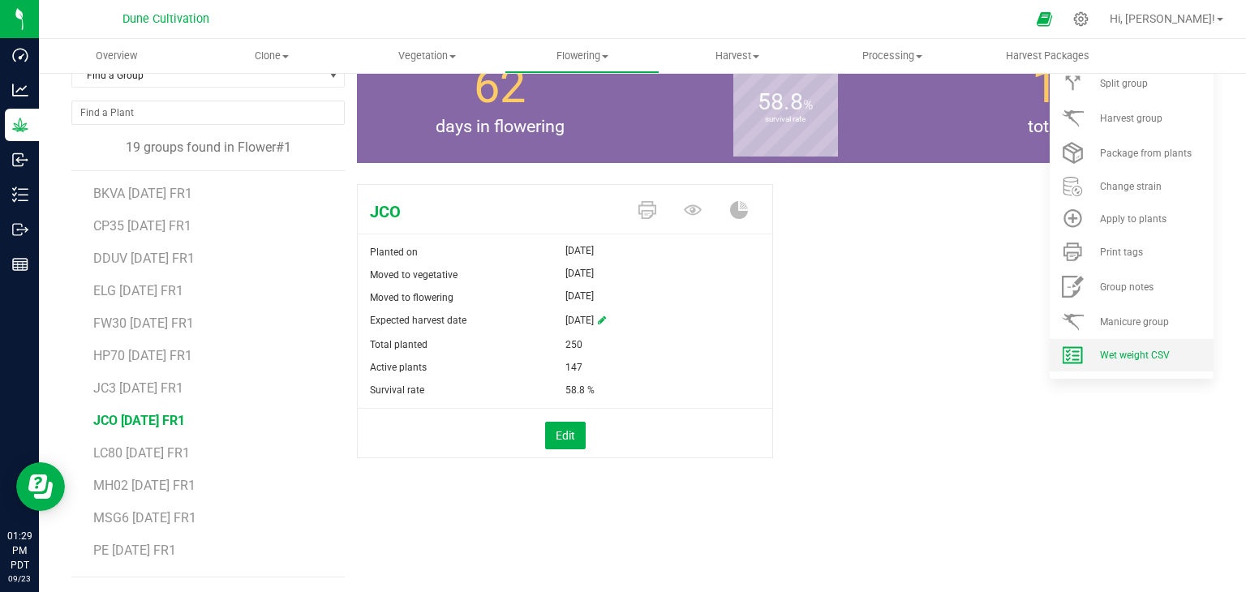
click at [1107, 366] on li "Wet weight CSV" at bounding box center [1132, 355] width 164 height 32
click at [161, 445] on span "LC80 [DATE] FR1" at bounding box center [141, 452] width 97 height 15
click at [1100, 355] on span "Wet weight CSV" at bounding box center [1135, 355] width 70 height 11
